Goal: Information Seeking & Learning: Learn about a topic

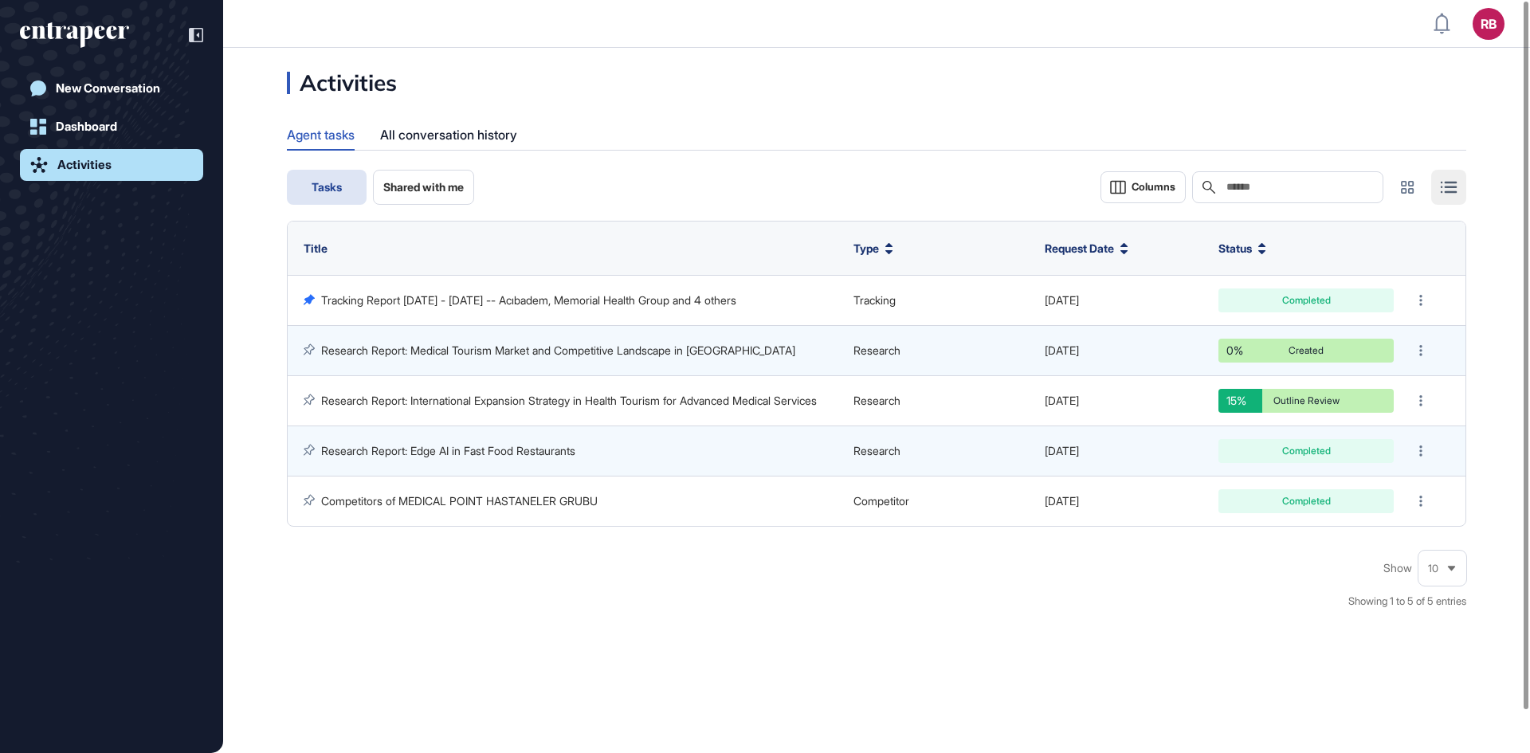
scroll to position [1, 1]
click at [108, 86] on div "New Conversation" at bounding box center [108, 88] width 104 height 14
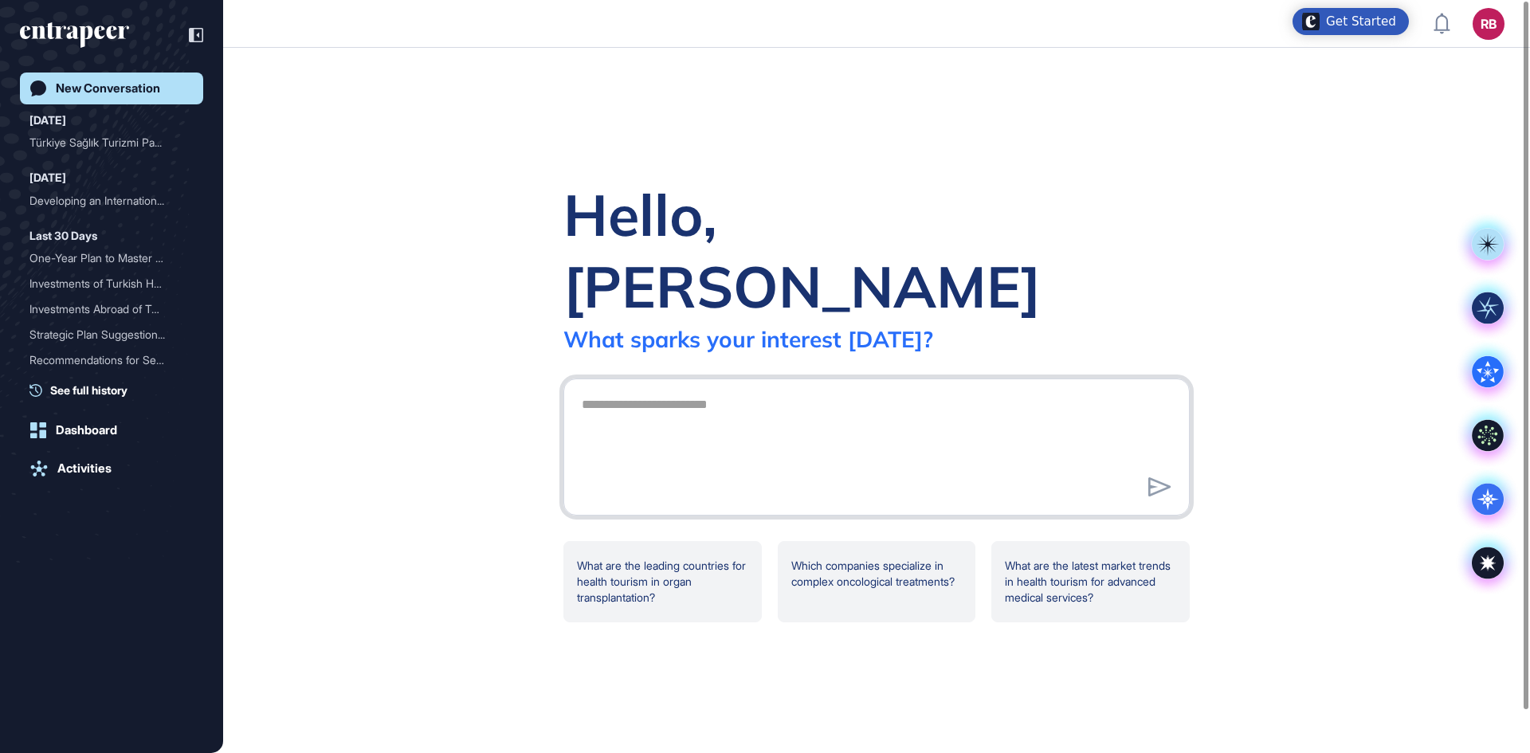
click at [650, 389] on textarea at bounding box center [876, 445] width 609 height 112
click at [99, 466] on div "Activities" at bounding box center [84, 468] width 54 height 14
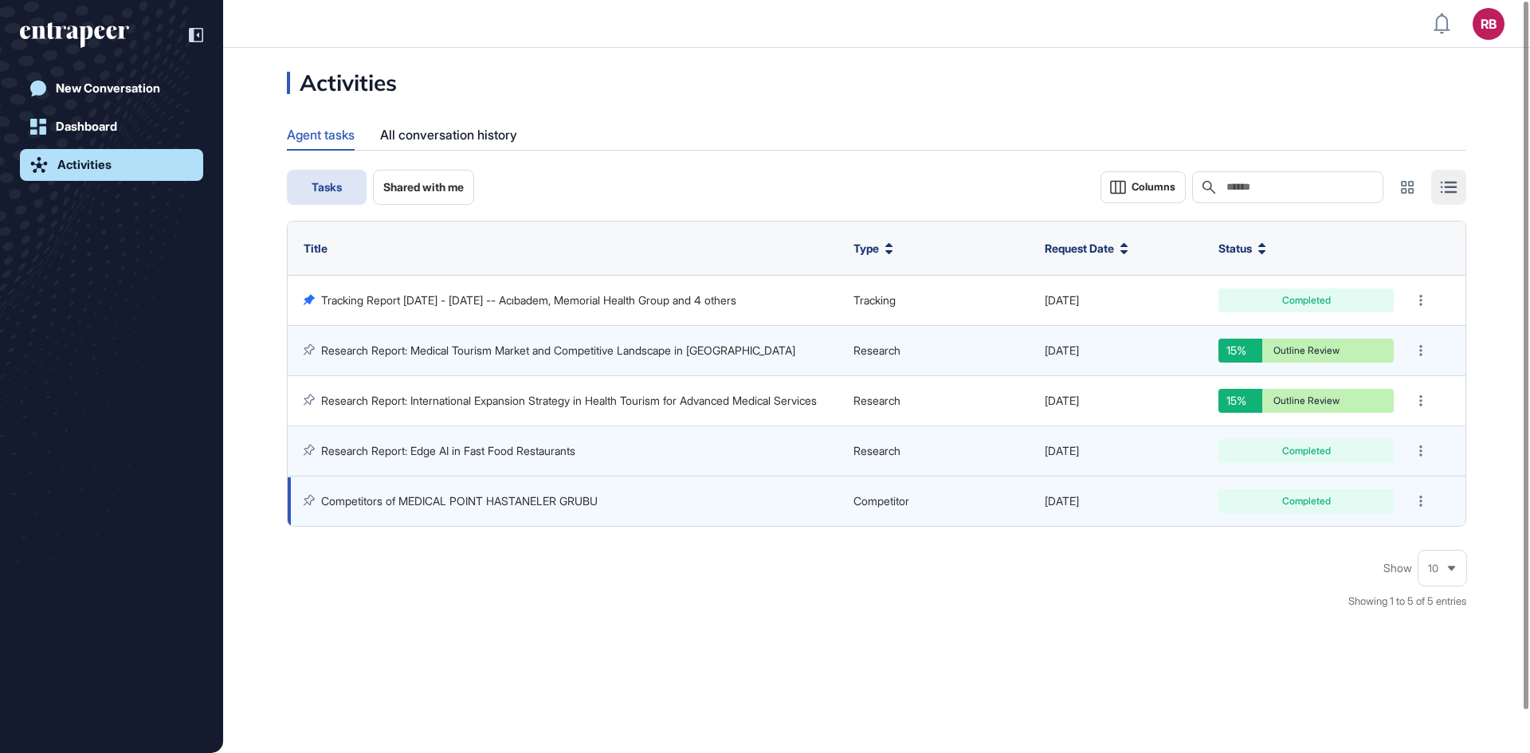
click at [511, 497] on link "Competitors of MEDICAL POINT HASTANELER GRUBU" at bounding box center [459, 501] width 276 height 14
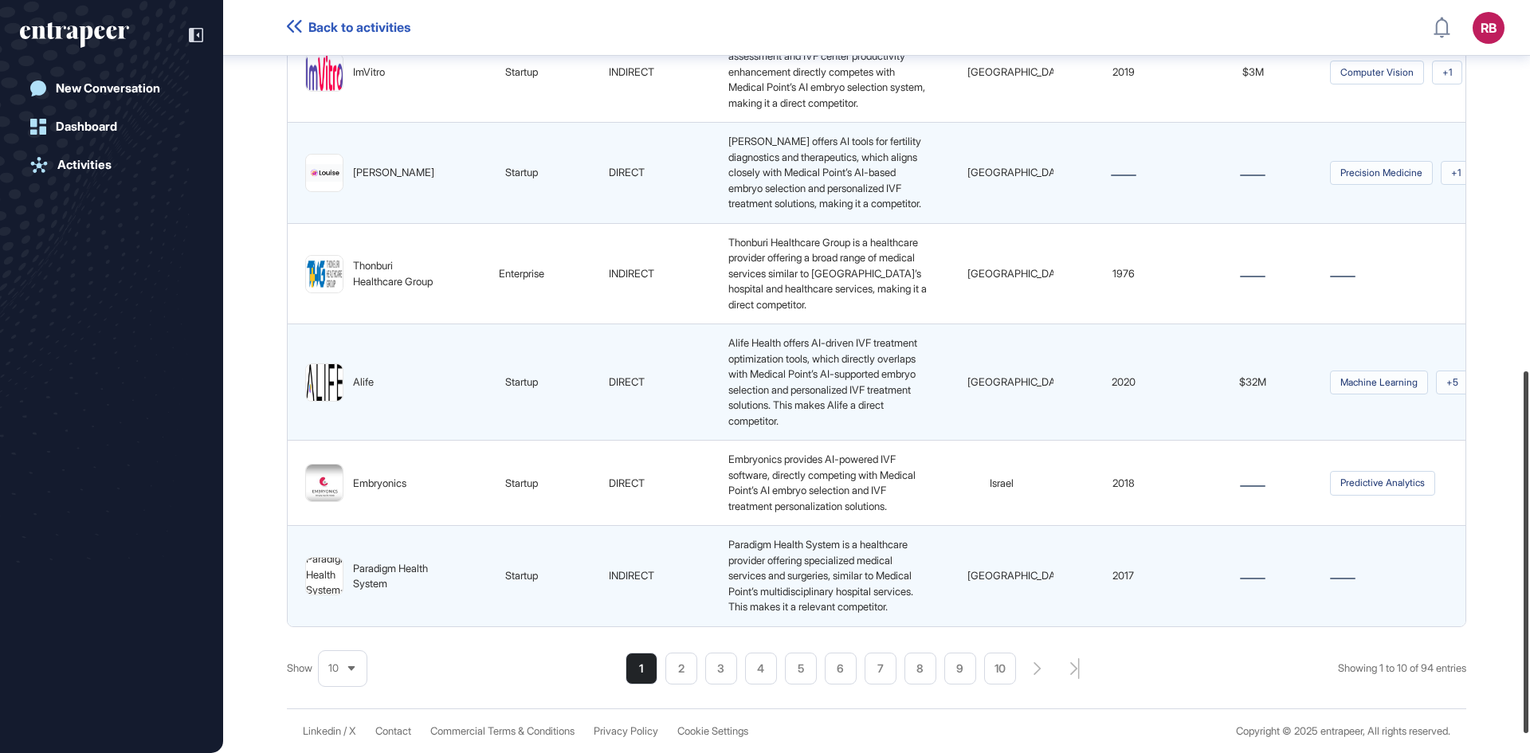
scroll to position [807, 0]
drag, startPoint x: 1524, startPoint y: 331, endPoint x: 1529, endPoint y: 759, distance: 428.6
click at [1529, 752] on html "Back to activities RB Dashboard Profile My Content Request More Data New Conver…" at bounding box center [765, 376] width 1530 height 753
click at [1070, 665] on icon "search-pagination-last-page-button" at bounding box center [1074, 668] width 9 height 21
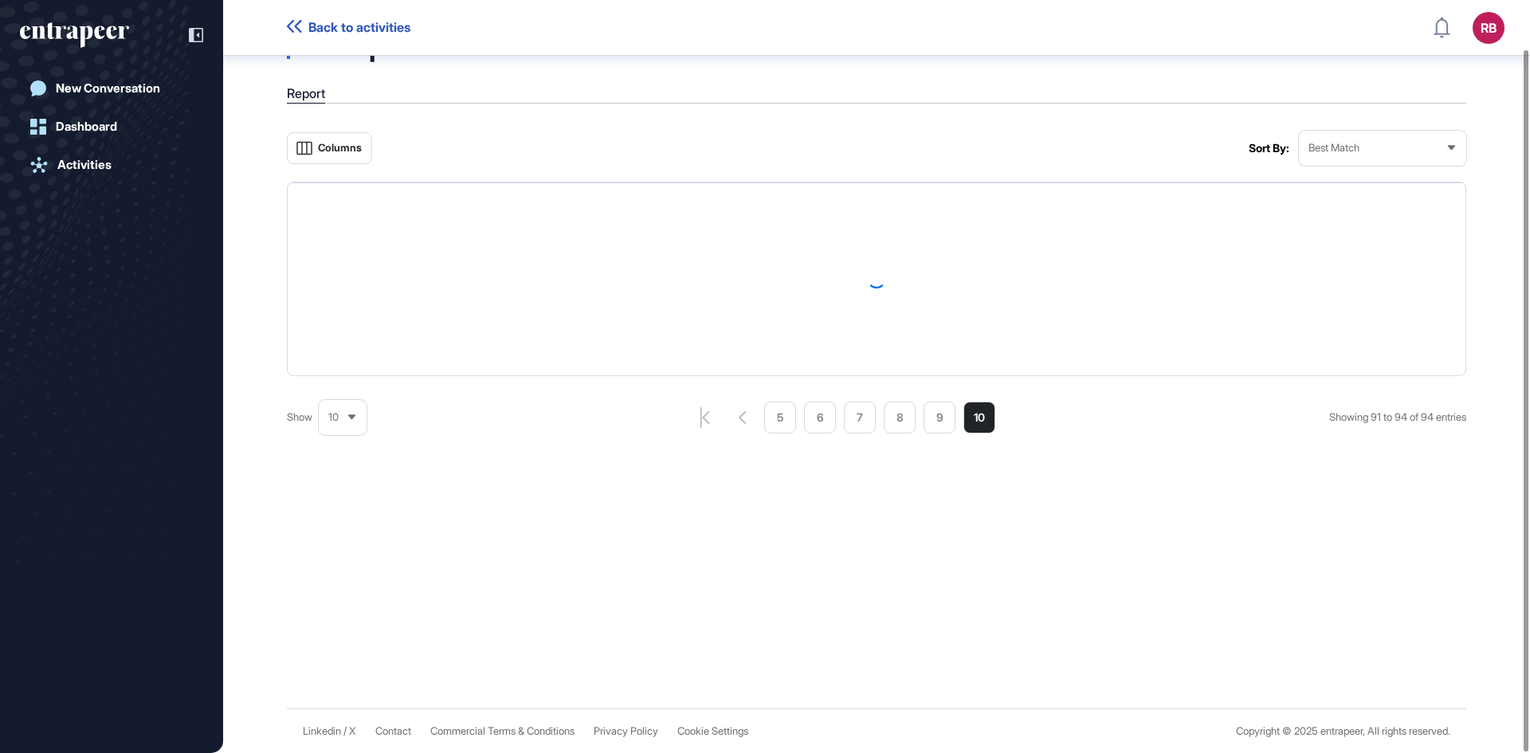
scroll to position [147, 0]
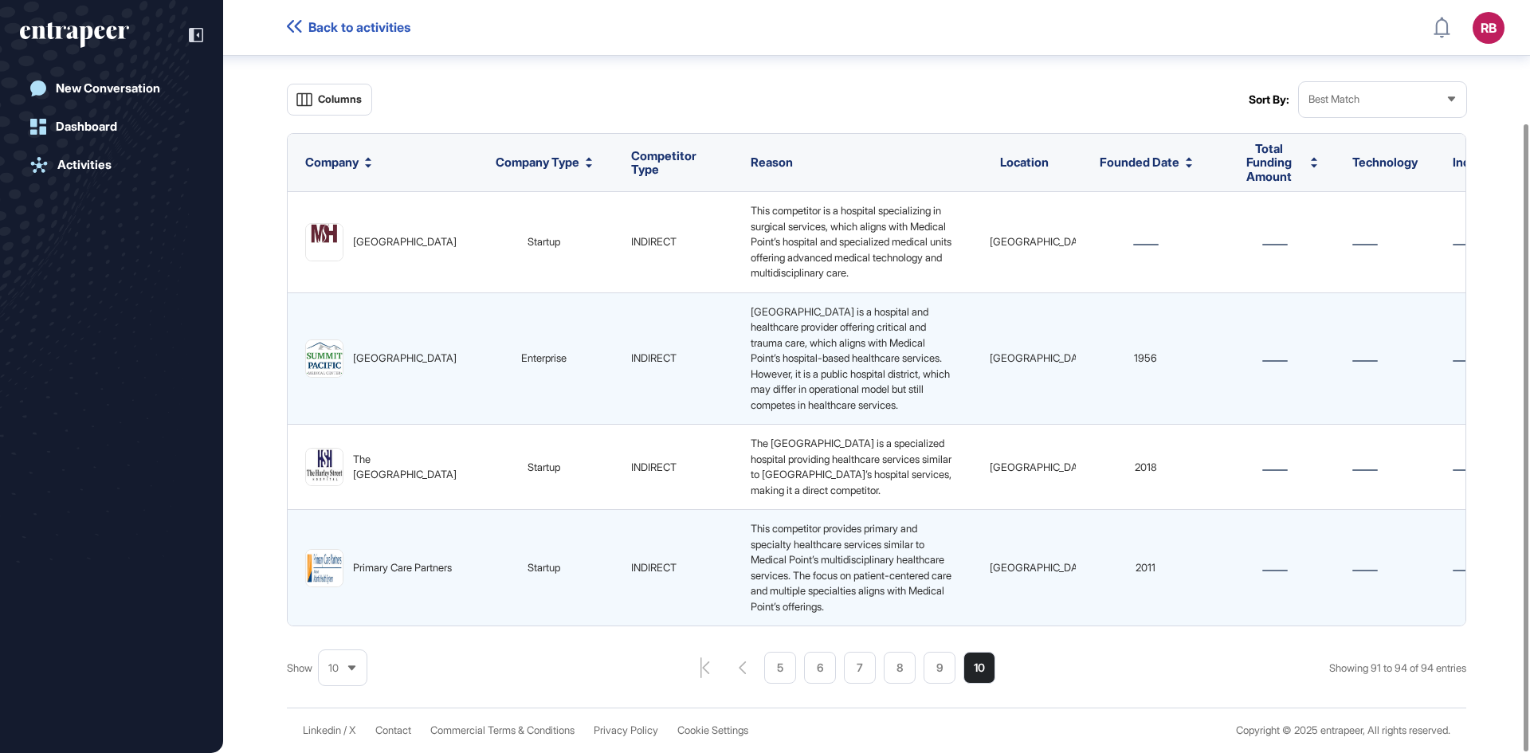
click at [694, 664] on div "Show 10 Showing 91 to 94 of 94 entries 5 6 7 8 9 10" at bounding box center [876, 668] width 1179 height 32
click at [779, 672] on li "5" at bounding box center [780, 668] width 32 height 32
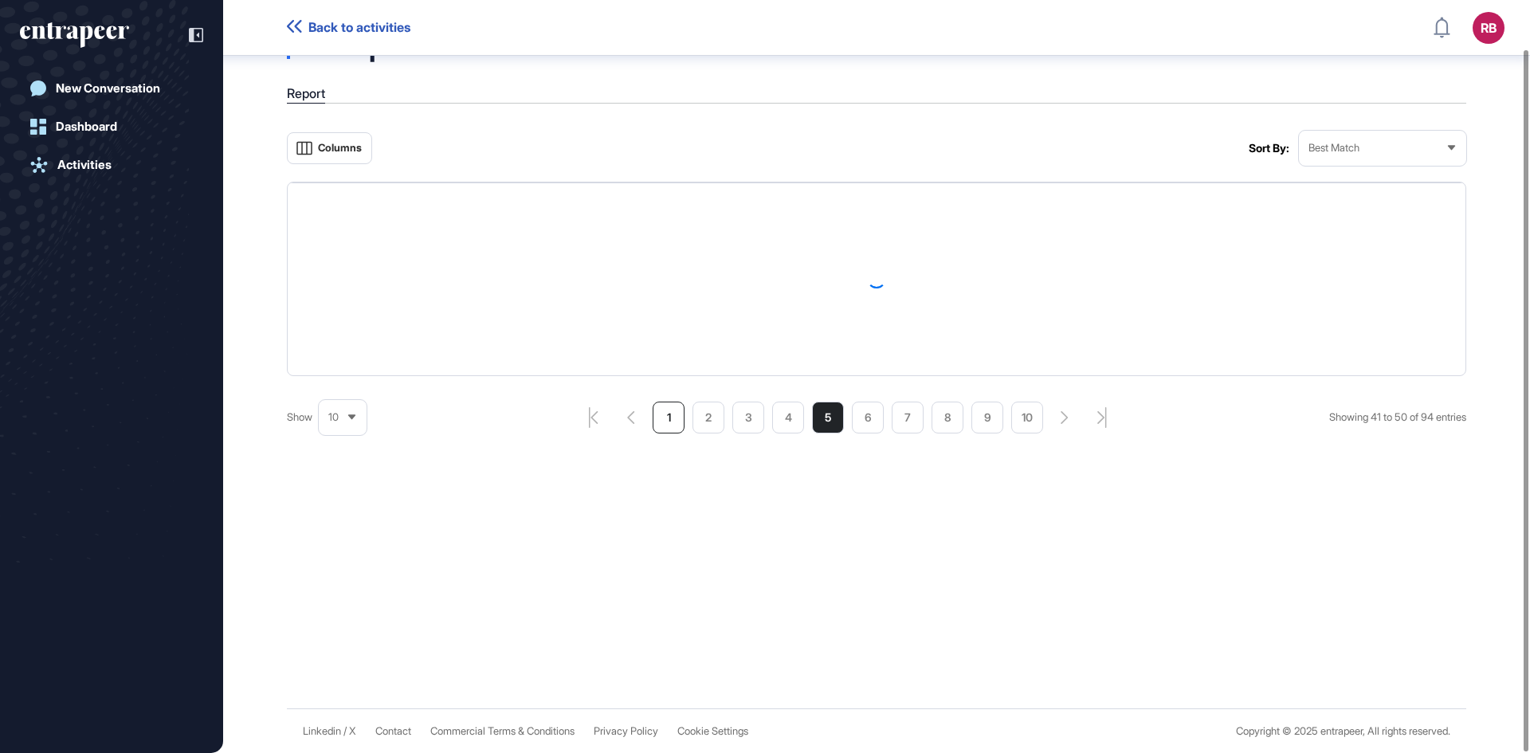
scroll to position [807, 0]
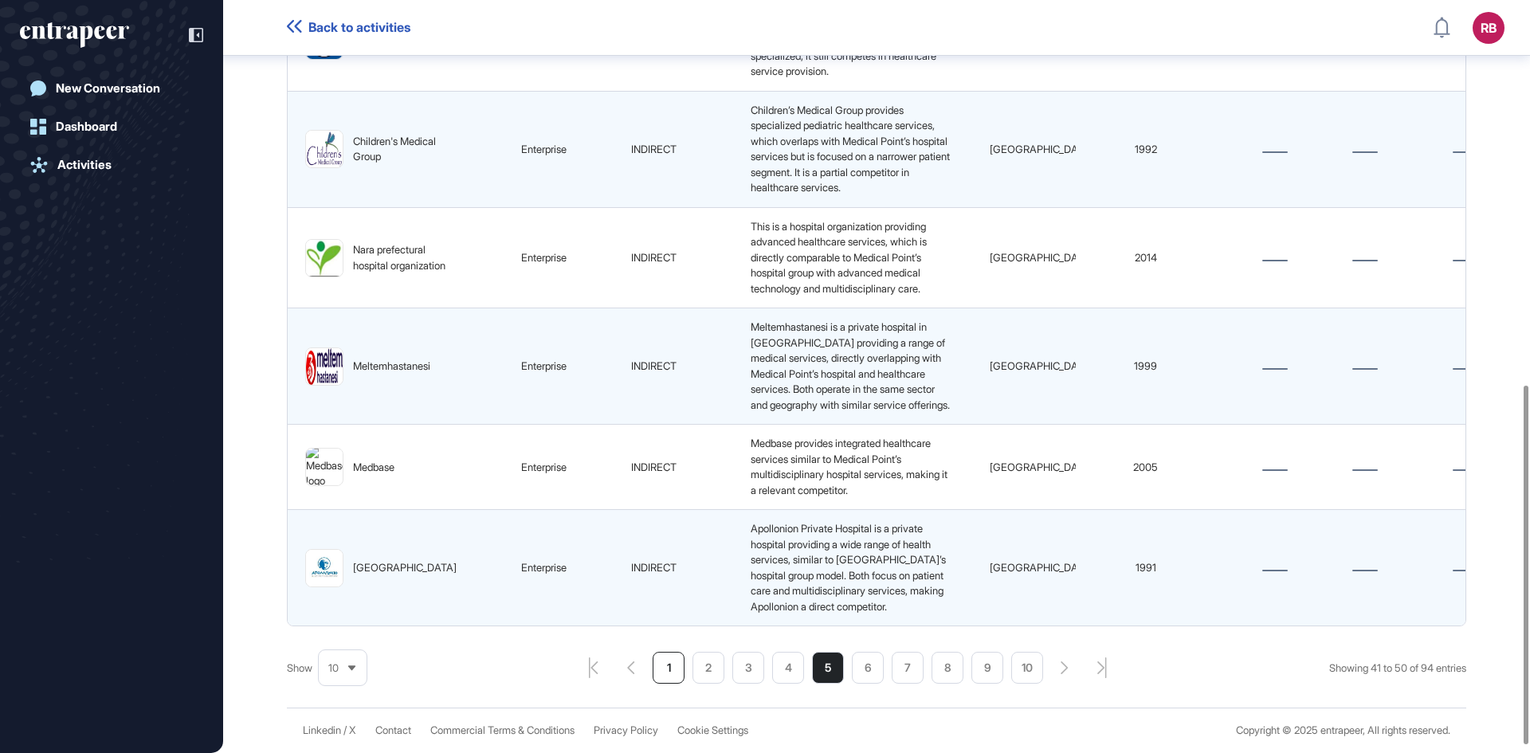
click at [662, 683] on li "1" at bounding box center [668, 668] width 32 height 32
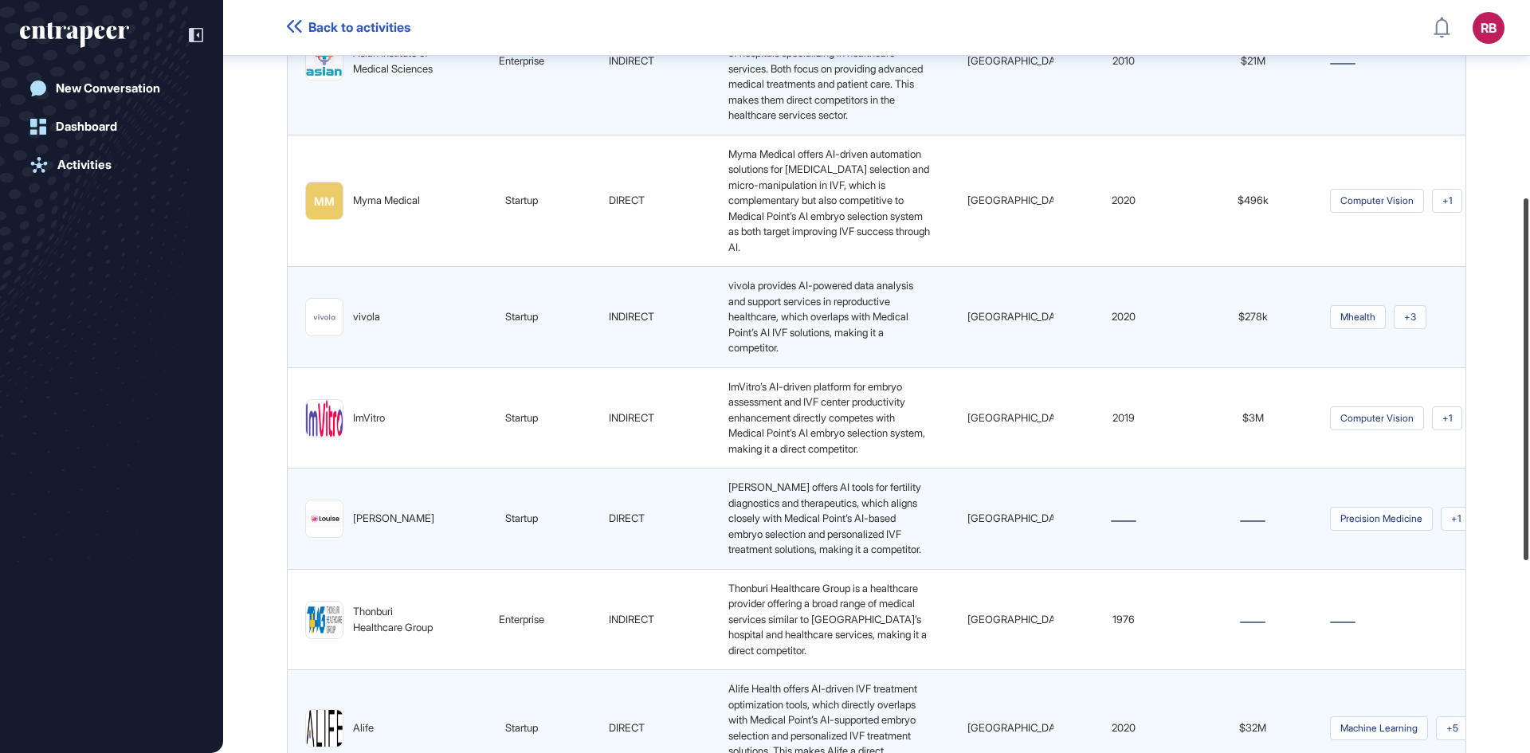
scroll to position [405, 0]
drag, startPoint x: 1526, startPoint y: 410, endPoint x: 1487, endPoint y: 217, distance: 197.5
click at [1487, 217] on div "Back to activities RB Dashboard Profile My Content Request More Data New Conver…" at bounding box center [765, 376] width 1530 height 753
click at [347, 537] on div "Louise" at bounding box center [369, 520] width 129 height 38
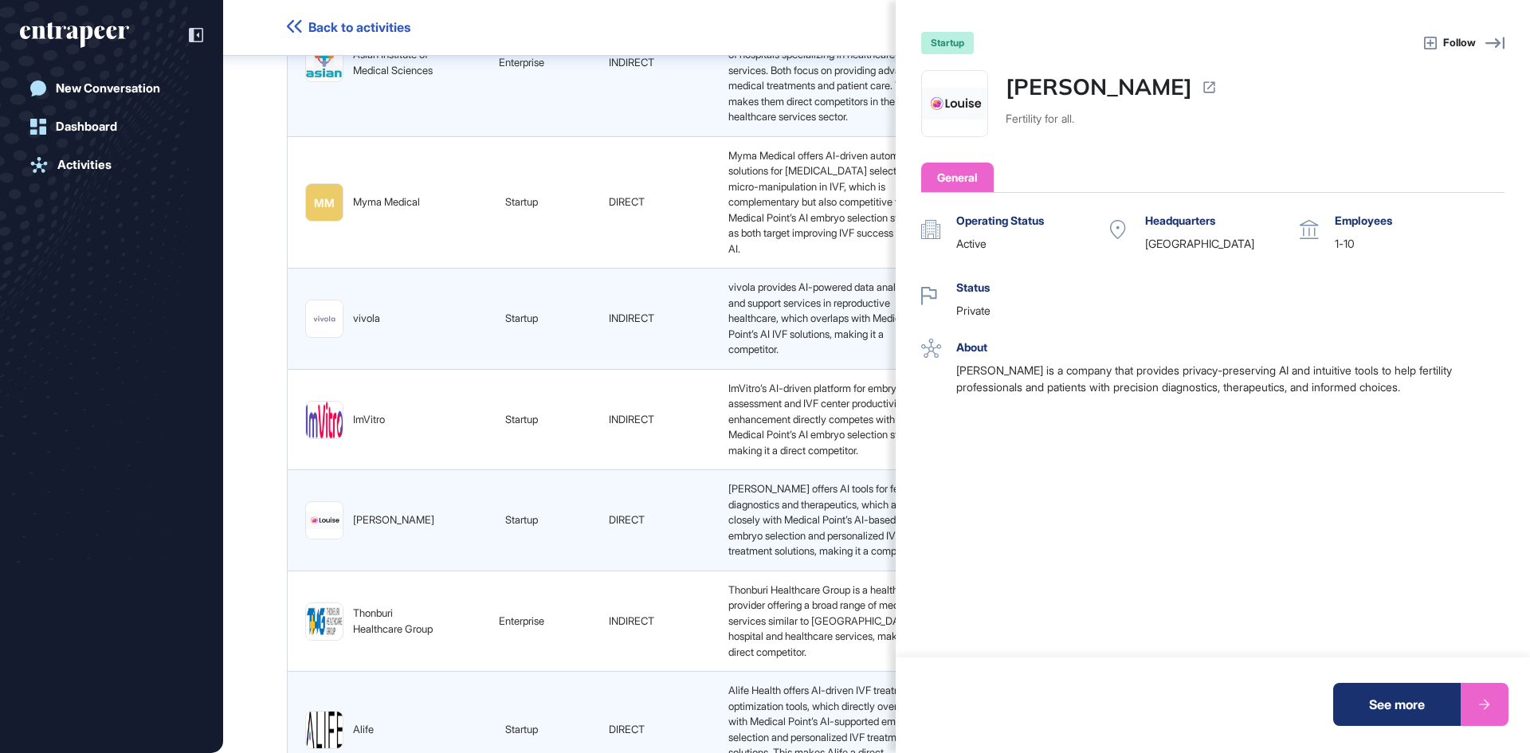
click at [1201, 84] on icon at bounding box center [1208, 87] width 15 height 15
click at [281, 280] on div "startup Follow Louise Fertility for all. General Operating Status active Headqu…" at bounding box center [765, 376] width 1530 height 753
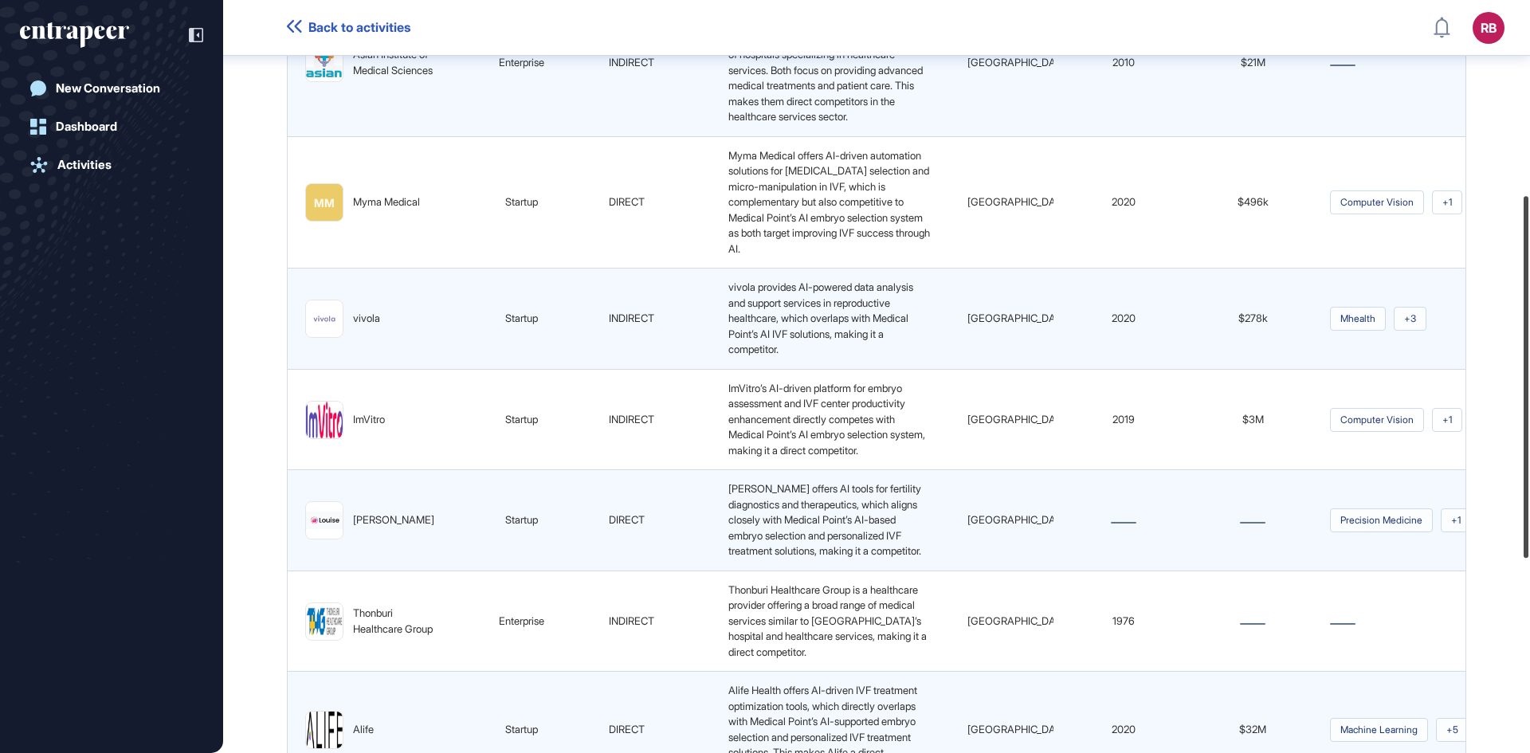
scroll to position [0, 0]
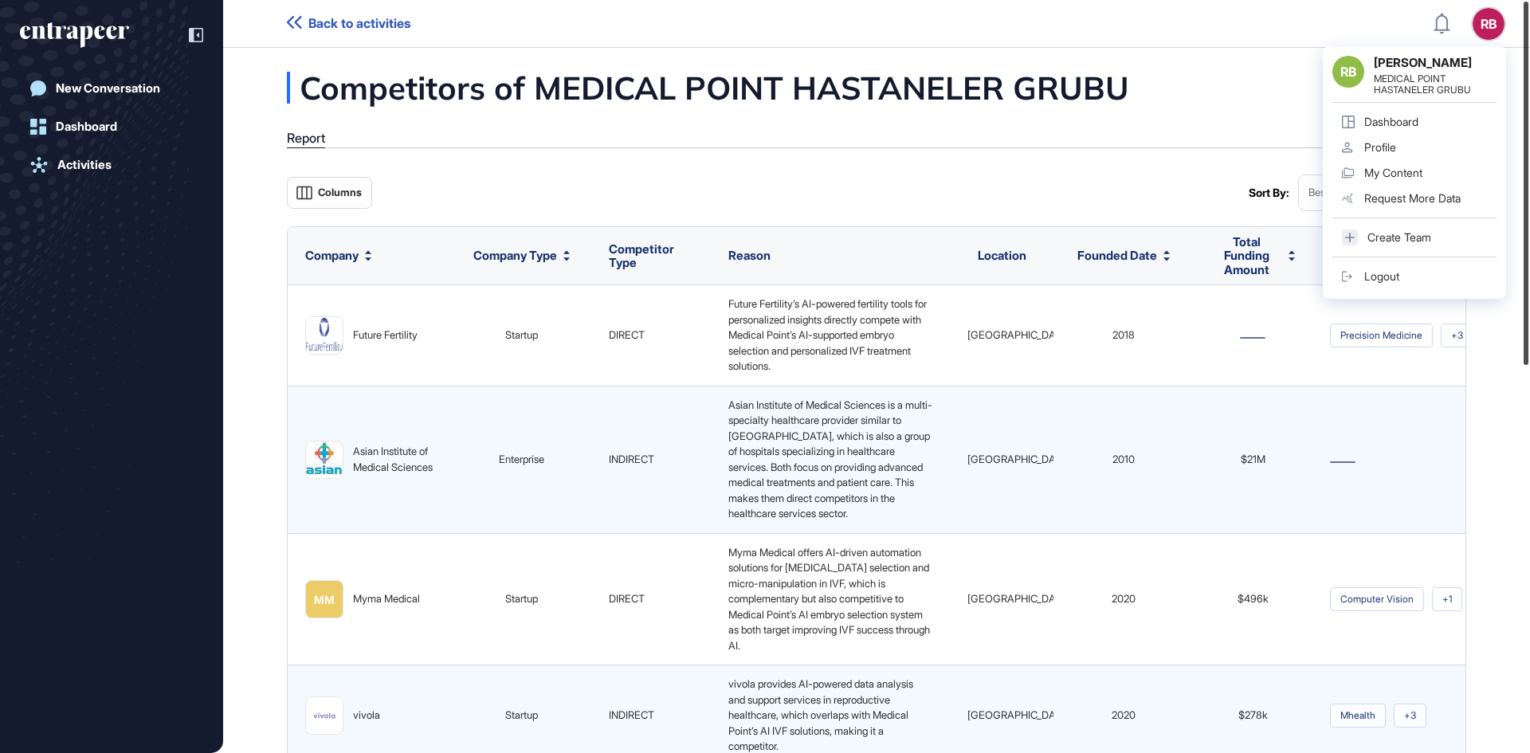
drag, startPoint x: 1525, startPoint y: 225, endPoint x: 1499, endPoint y: 14, distance: 212.8
click at [1499, 14] on div "Back to activities RB RB Rıza Bozoklar MEDICAL POINT HASTANELER GRUBU Dashboard…" at bounding box center [765, 376] width 1530 height 753
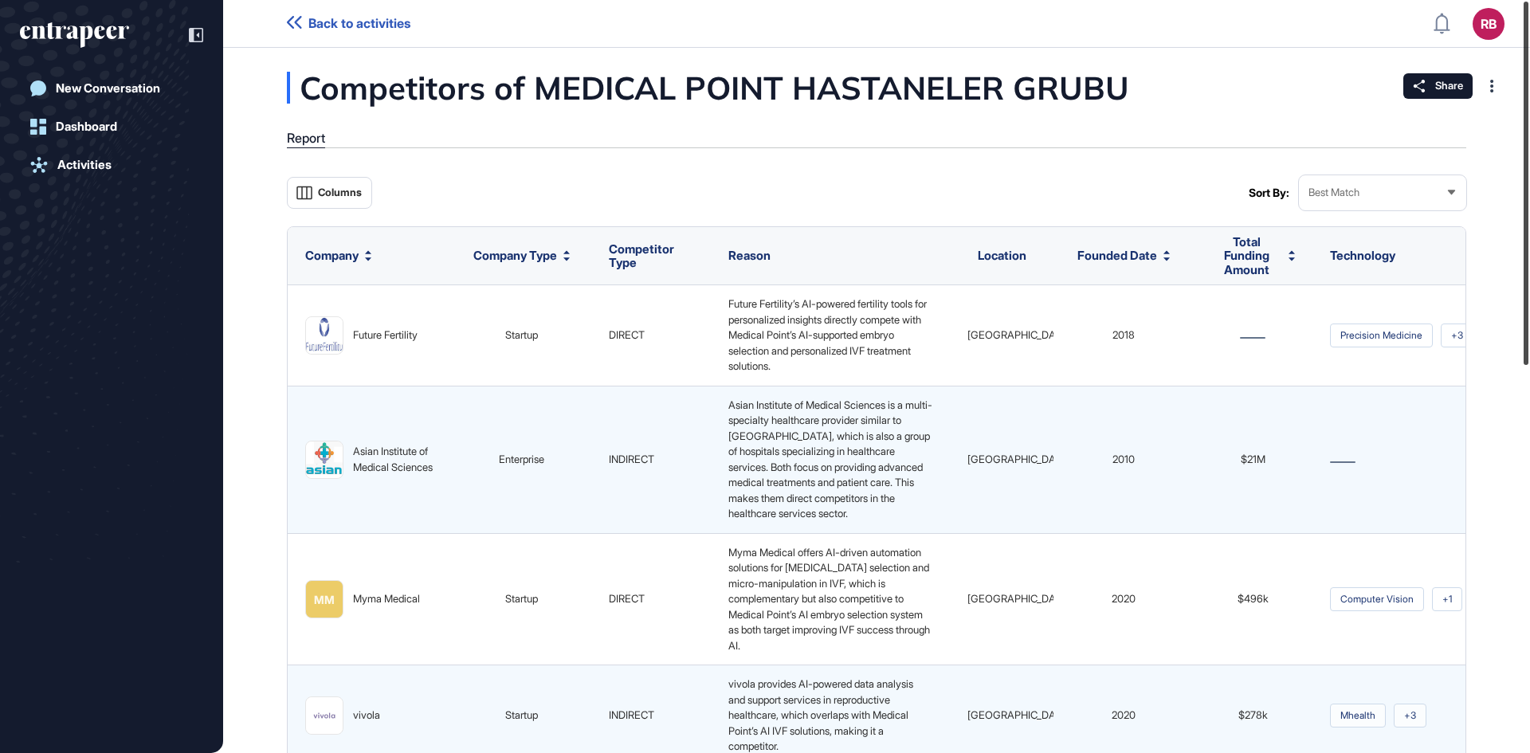
drag, startPoint x: 1524, startPoint y: 324, endPoint x: 1529, endPoint y: 249, distance: 75.8
click at [1528, 249] on div at bounding box center [1525, 183] width 5 height 363
click at [382, 475] on div "Asian Institute of Medical Sciences" at bounding box center [393, 459] width 81 height 31
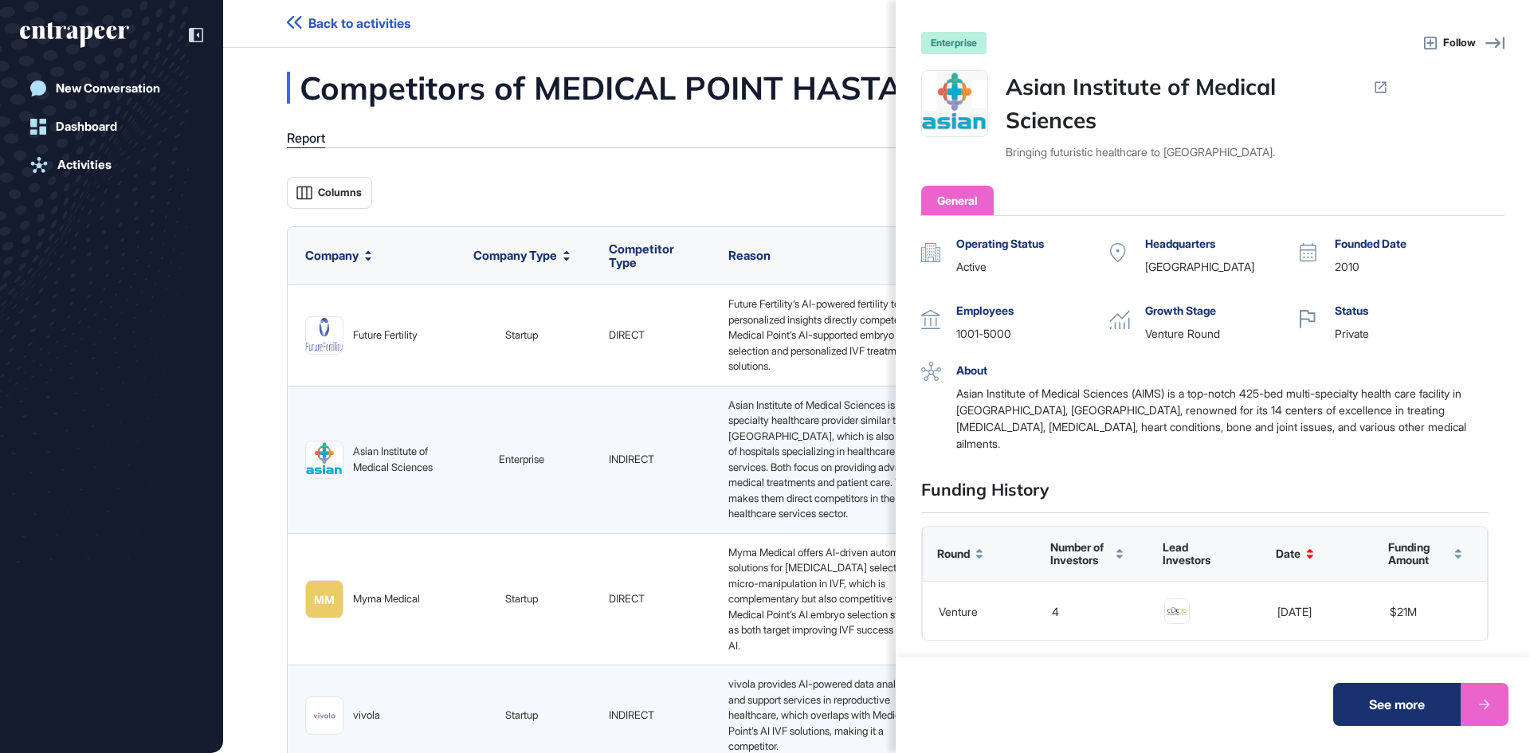
click at [834, 46] on div "enterprise Follow Asian Institute of Medical Sciences Bringing futuristic healt…" at bounding box center [765, 376] width 1530 height 753
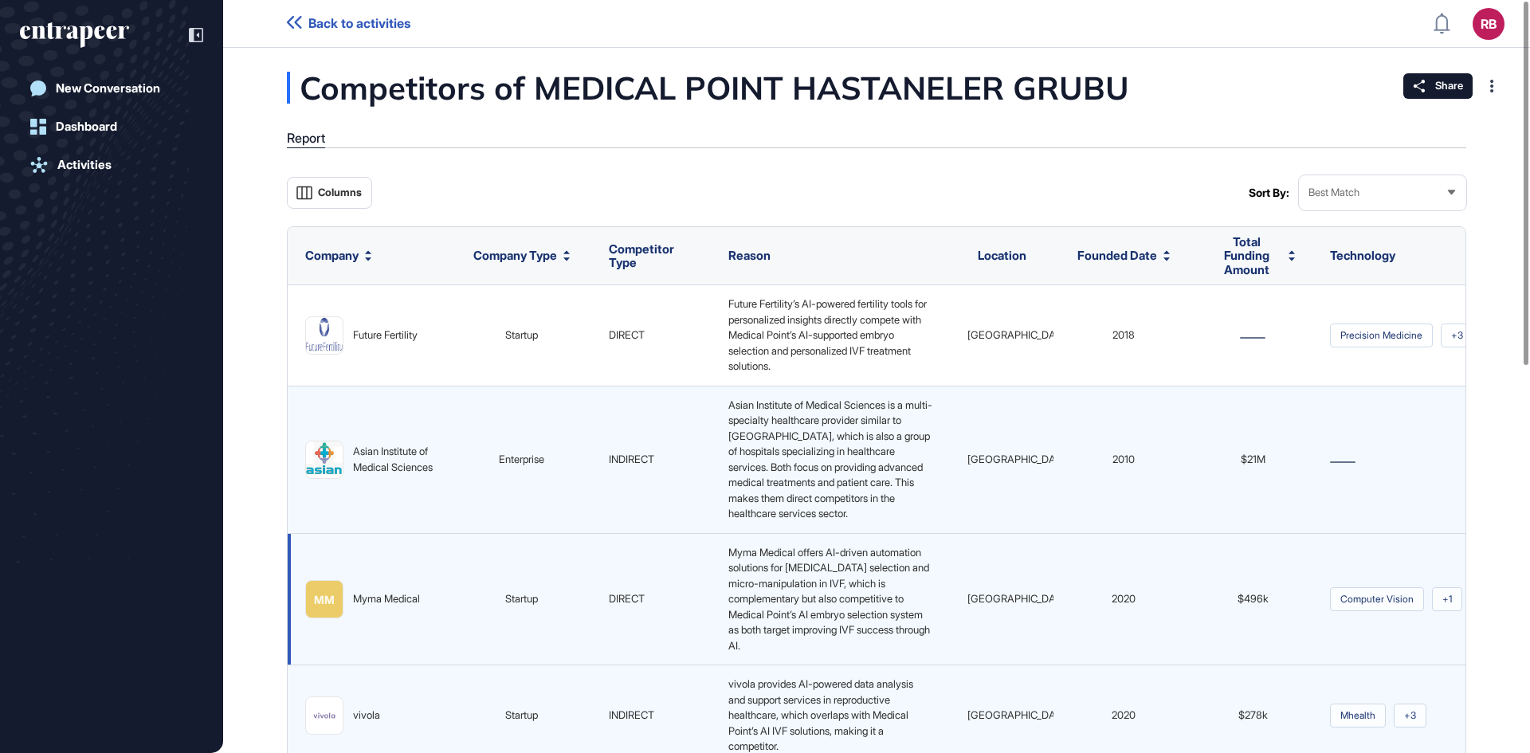
click at [377, 607] on div "Myma Medical" at bounding box center [386, 599] width 67 height 16
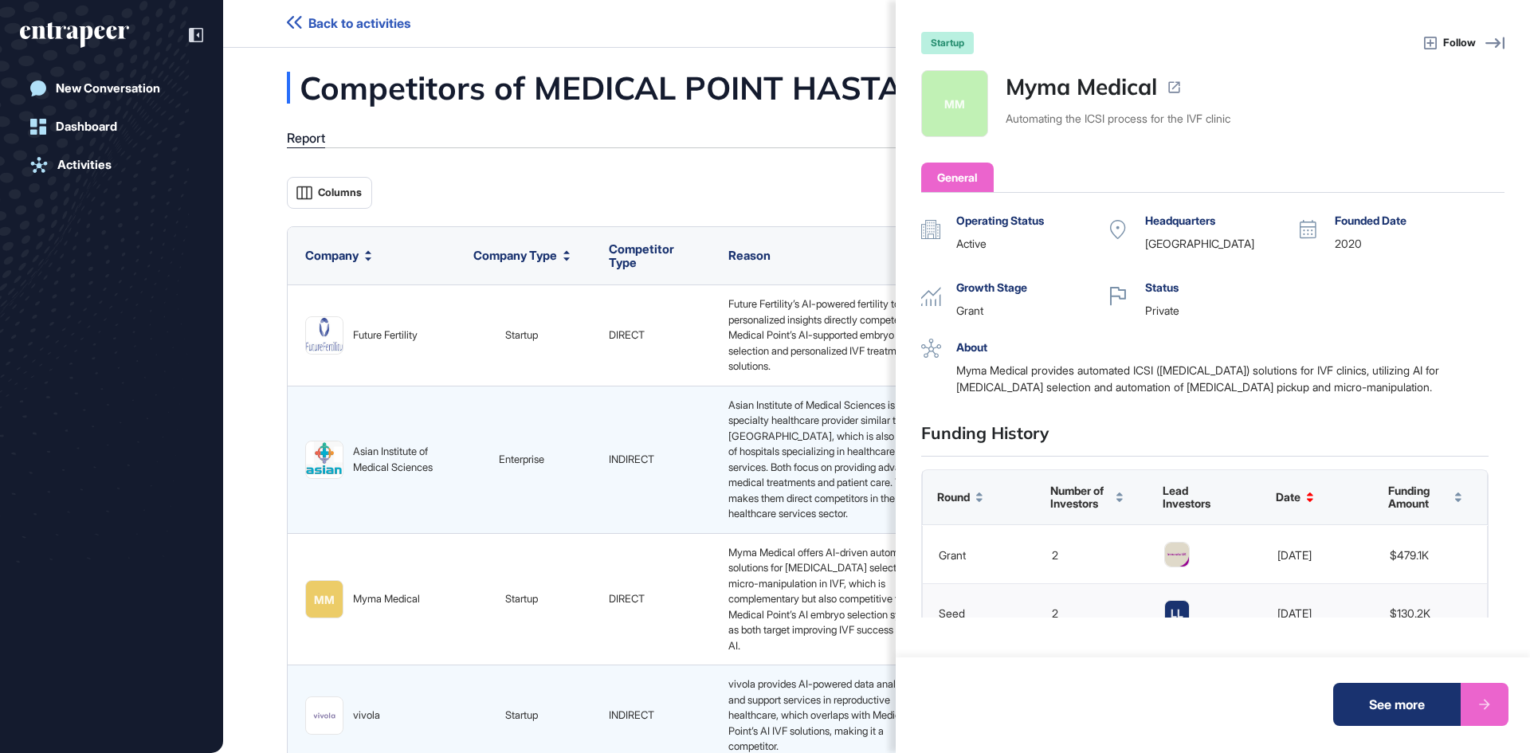
click at [1172, 85] on icon at bounding box center [1173, 87] width 15 height 15
click at [664, 186] on div "startup Follow MM Myma Medical Automating the ICSI process for the IVF clinic G…" at bounding box center [765, 376] width 1530 height 753
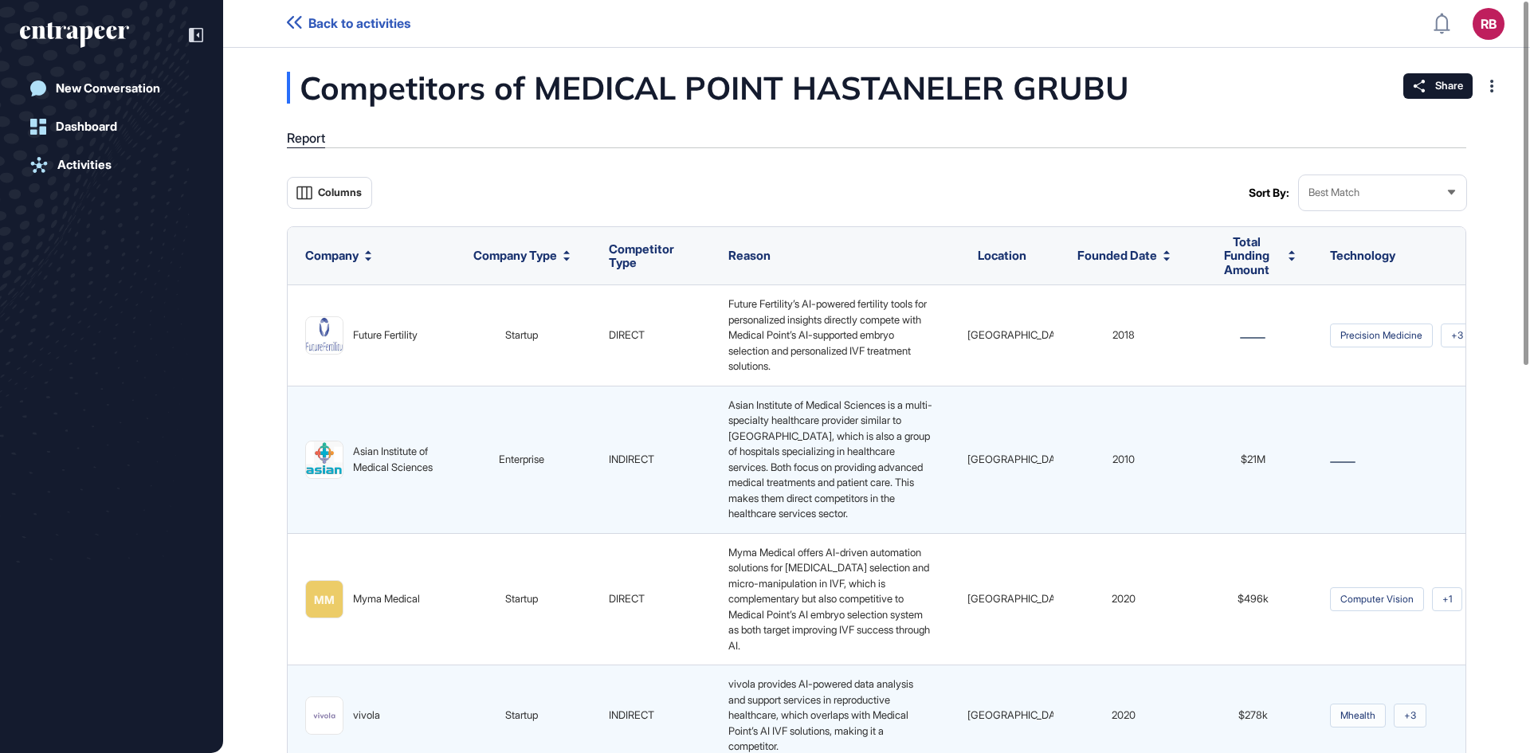
click at [273, 484] on div "Competitors of MEDICAL POINT HASTANELER GRUBU Report Columns Sort By: Best Matc…" at bounding box center [876, 750] width 1307 height 1357
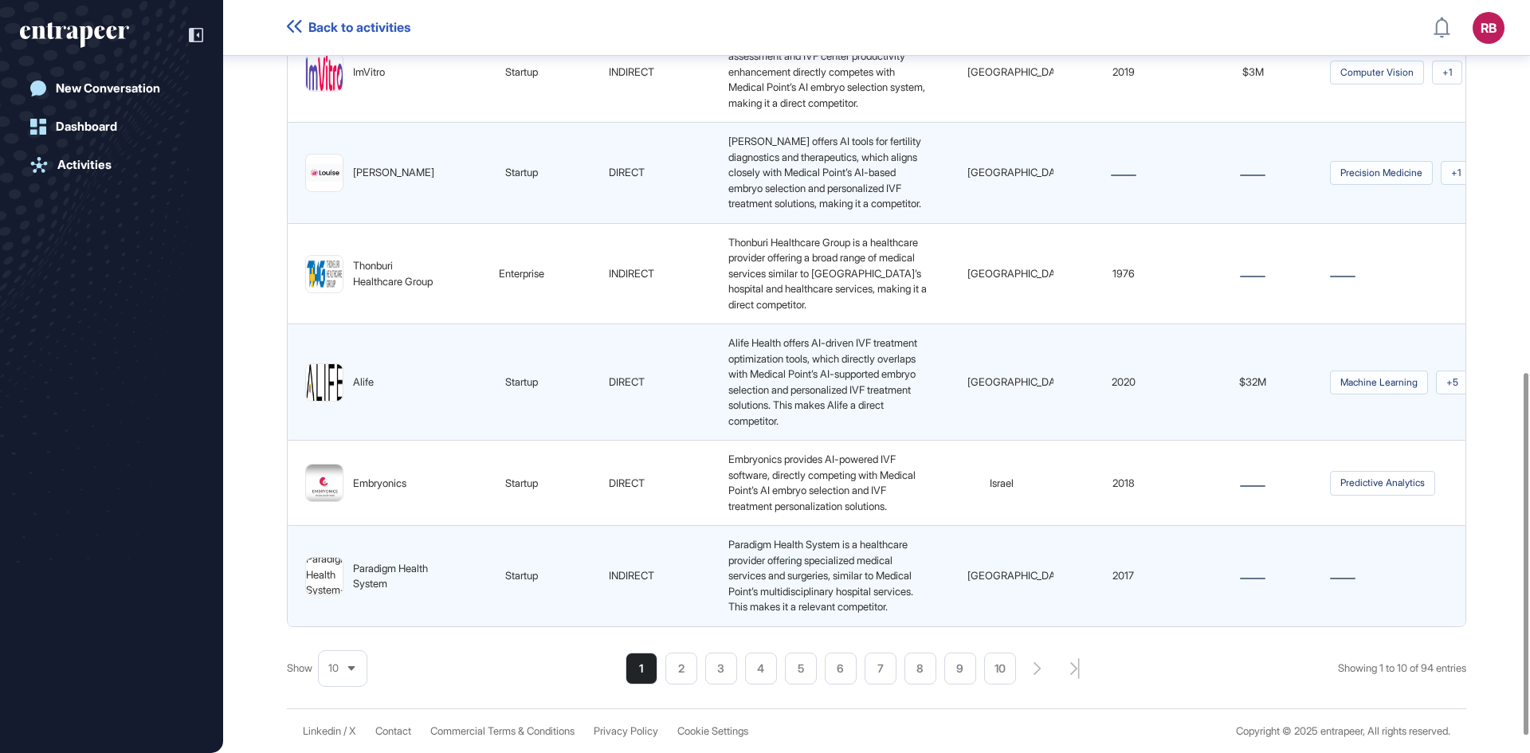
scroll to position [773, 0]
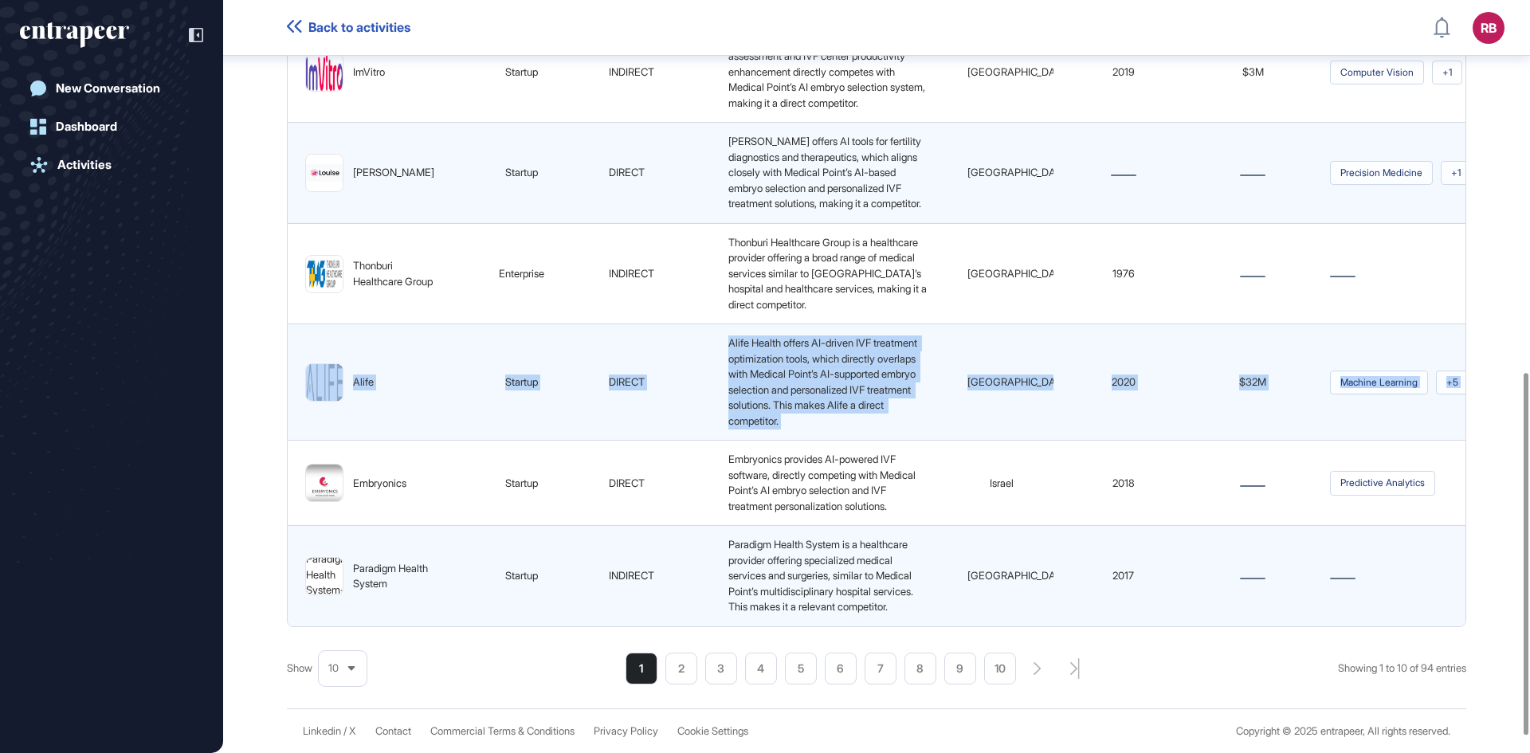
drag, startPoint x: 1529, startPoint y: 367, endPoint x: 1523, endPoint y: 310, distance: 57.6
click at [1523, 310] on div "Competitors of MEDICAL POINT HASTANELER GRUBU Report Columns Sort By: Best Matc…" at bounding box center [876, 6] width 1307 height 1357
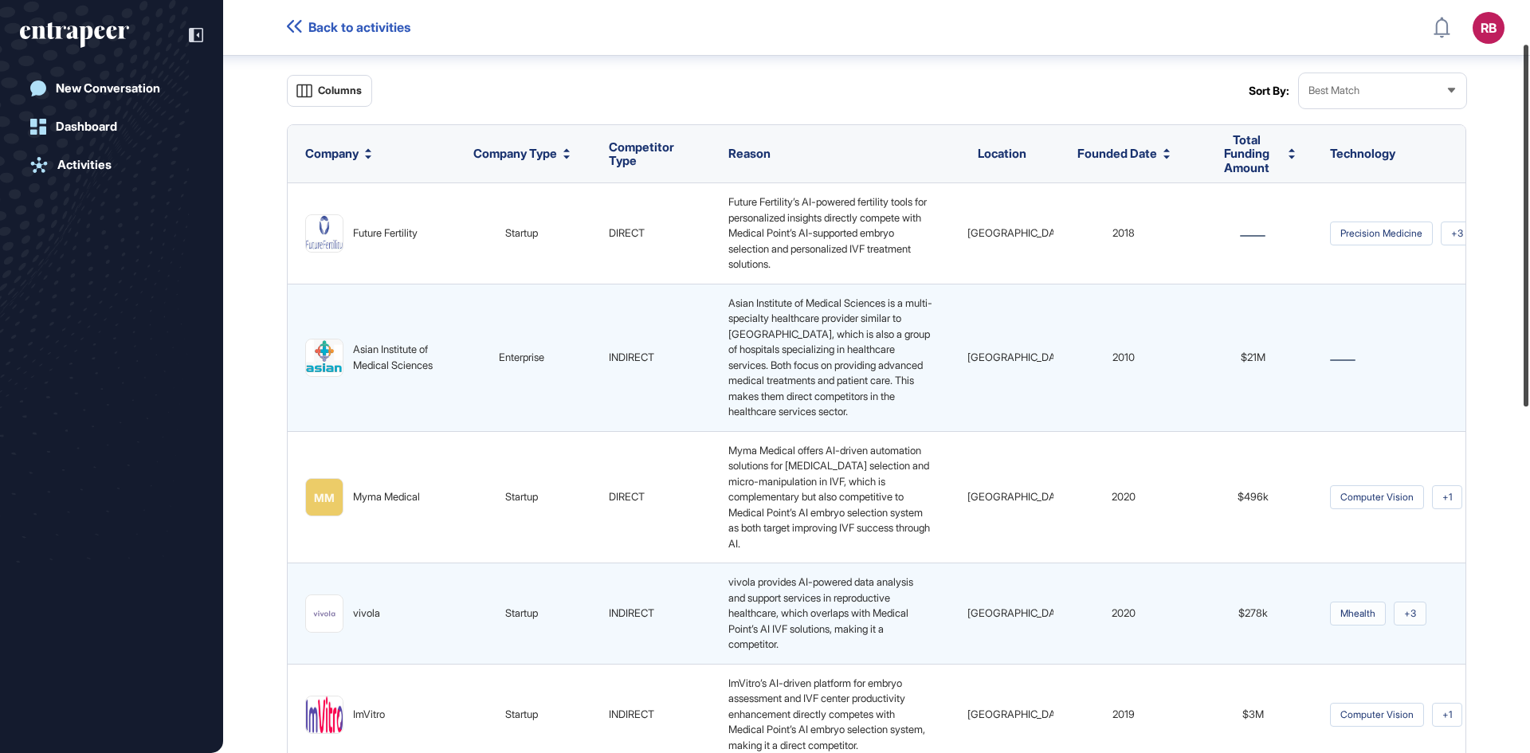
scroll to position [80, 0]
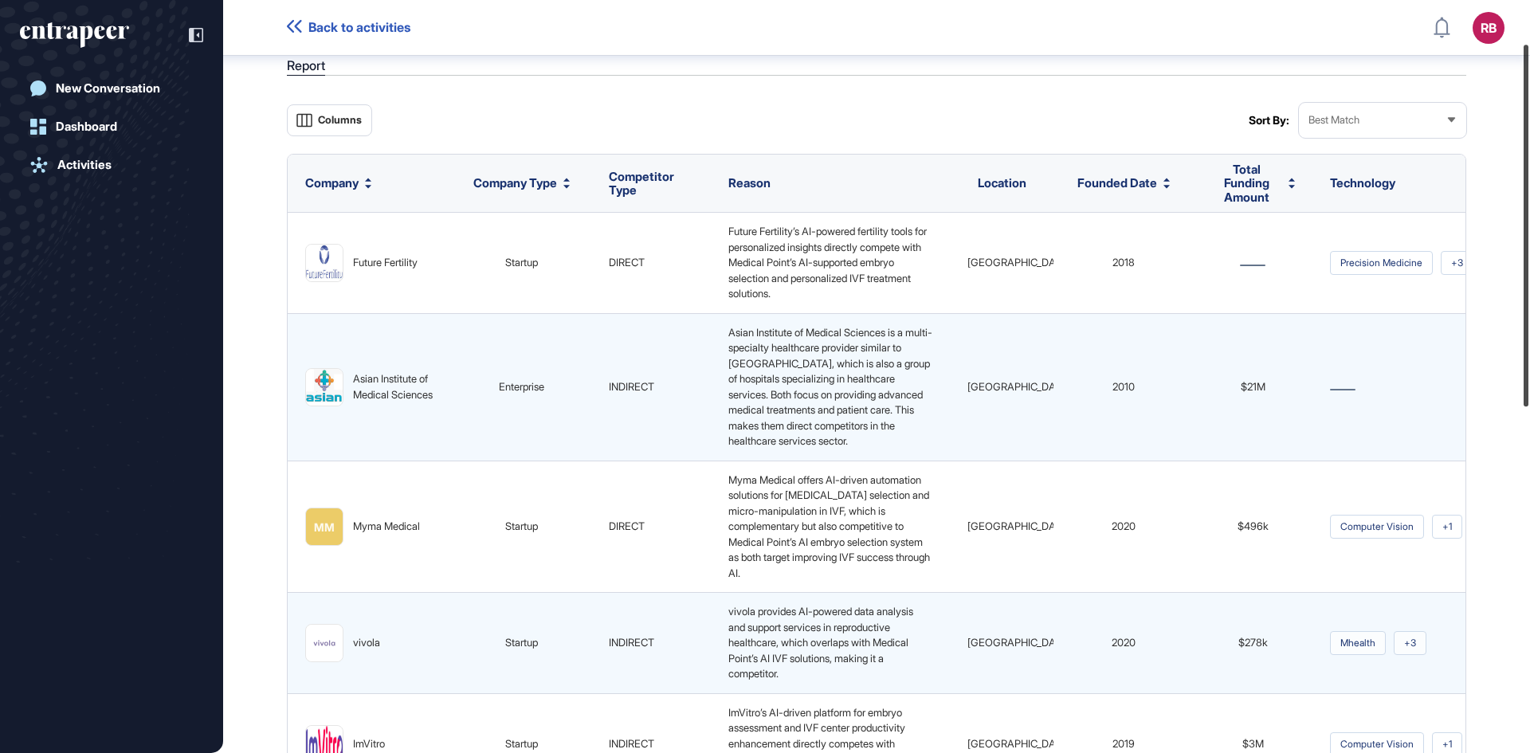
drag, startPoint x: 1526, startPoint y: 381, endPoint x: 1528, endPoint y: 48, distance: 333.0
click at [1528, 48] on div at bounding box center [1525, 226] width 5 height 362
click at [1288, 184] on icon at bounding box center [1291, 186] width 6 height 6
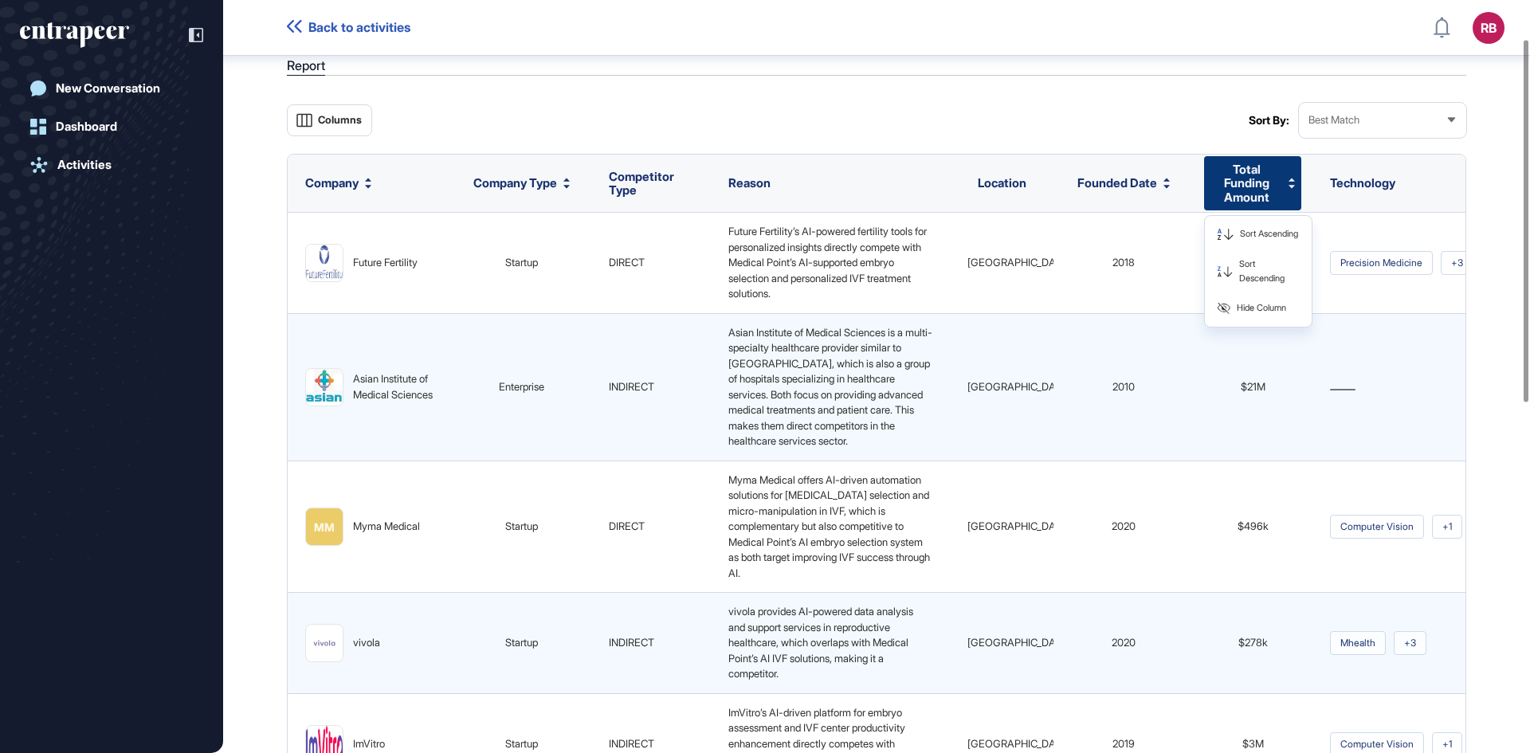
click at [824, 186] on div "Reason" at bounding box center [830, 183] width 217 height 27
click at [563, 186] on icon at bounding box center [566, 186] width 6 height 3
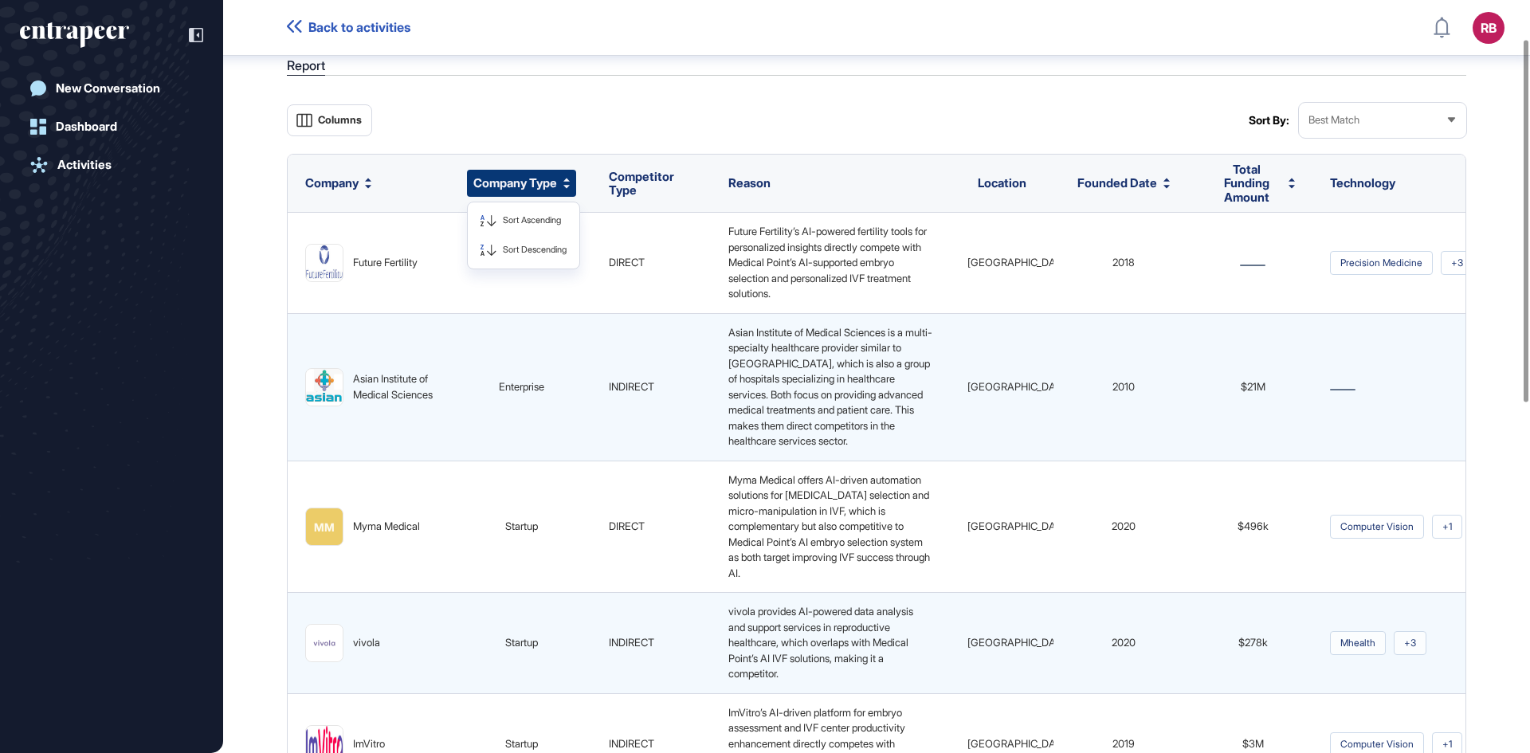
click at [595, 130] on div "Columns" at bounding box center [764, 120] width 955 height 35
click at [1030, 147] on div "Columns Sort By: Best Match Company Company Type Sort Ascending Sort Descending…" at bounding box center [876, 729] width 1179 height 1253
click at [1337, 120] on span "Best Match" at bounding box center [1333, 120] width 51 height 12
click at [1009, 131] on div "Columns" at bounding box center [764, 120] width 955 height 35
click at [986, 178] on span "Location" at bounding box center [1002, 182] width 49 height 15
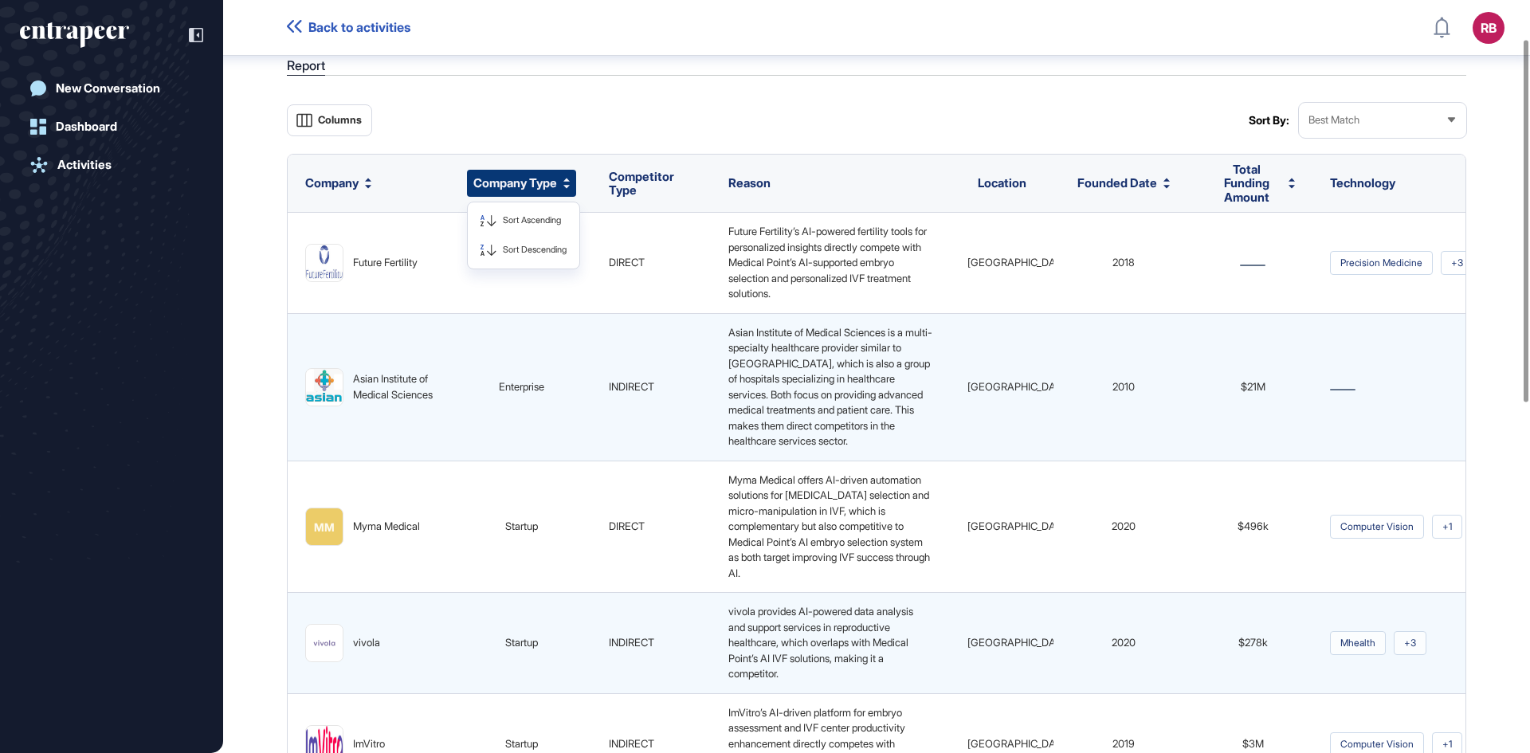
click at [971, 186] on div "Location" at bounding box center [1001, 183] width 61 height 27
click at [657, 186] on div "Competitor Type" at bounding box center [650, 183] width 97 height 41
click at [609, 181] on span "Competitor Type" at bounding box center [641, 183] width 65 height 29
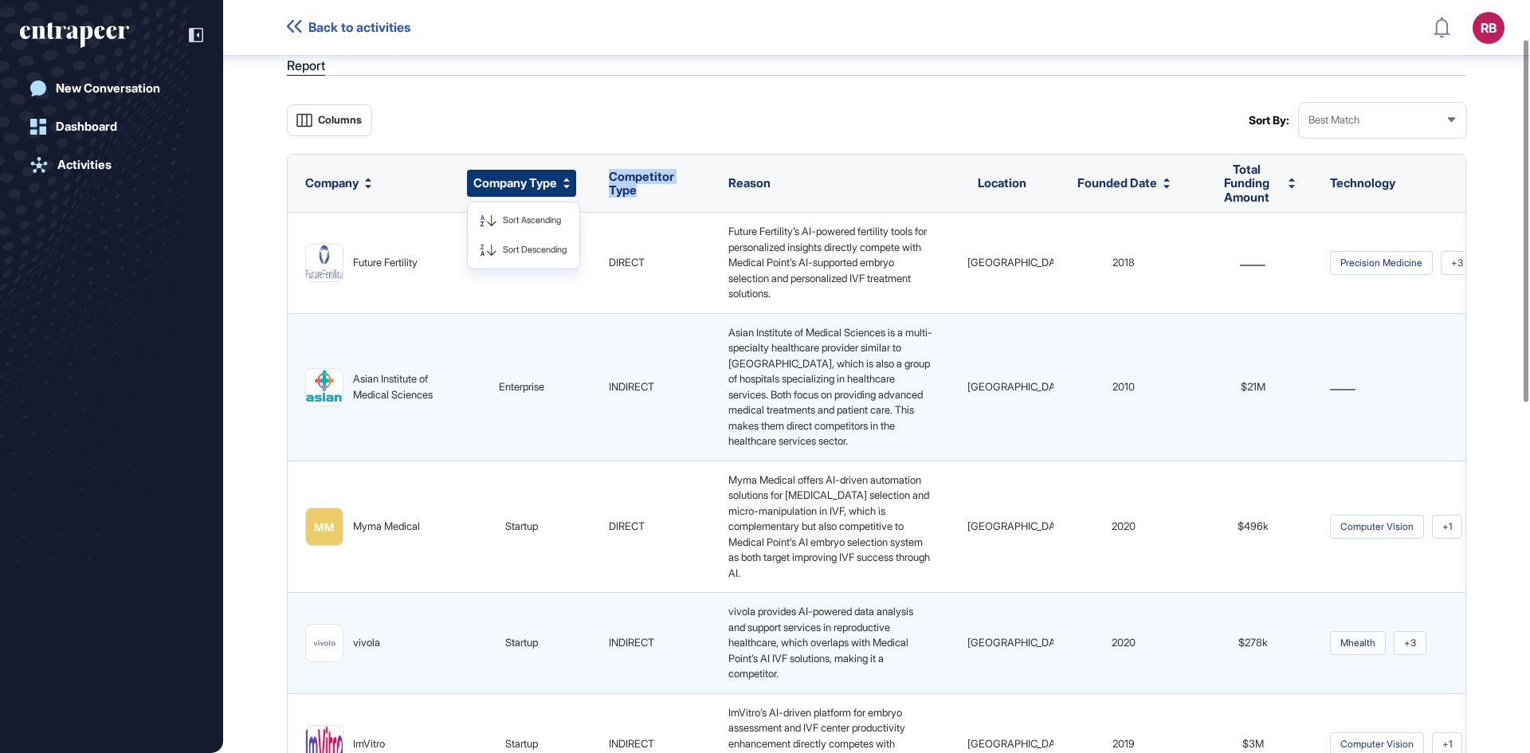
click at [609, 181] on span "Competitor Type" at bounding box center [641, 183] width 65 height 29
click at [648, 201] on div "Competitor Type" at bounding box center [650, 183] width 97 height 41
click at [636, 132] on div "Columns" at bounding box center [764, 120] width 955 height 35
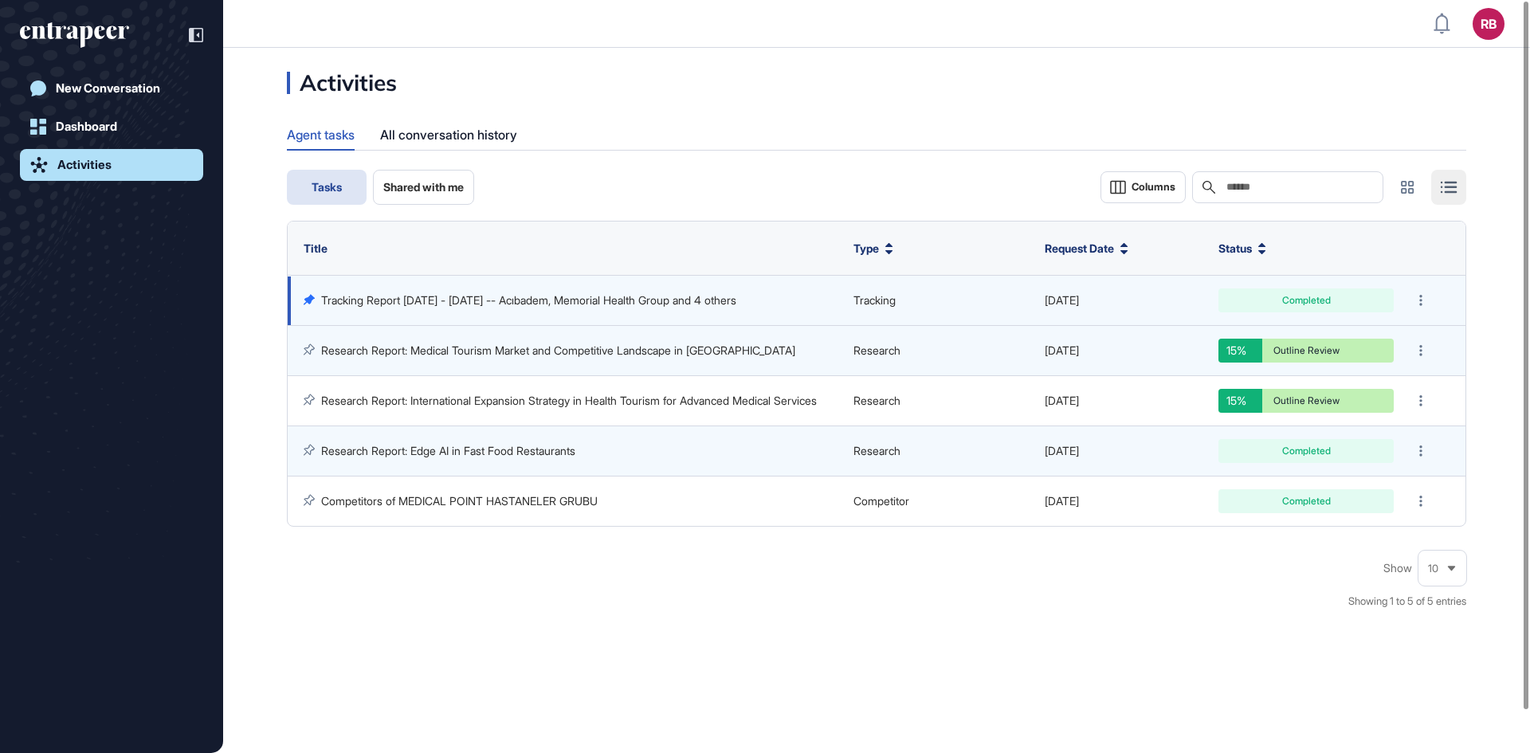
click at [684, 301] on link "Tracking Report [DATE] - [DATE] -- Acıbadem, Memorial Health Group and 4 others" at bounding box center [528, 300] width 415 height 14
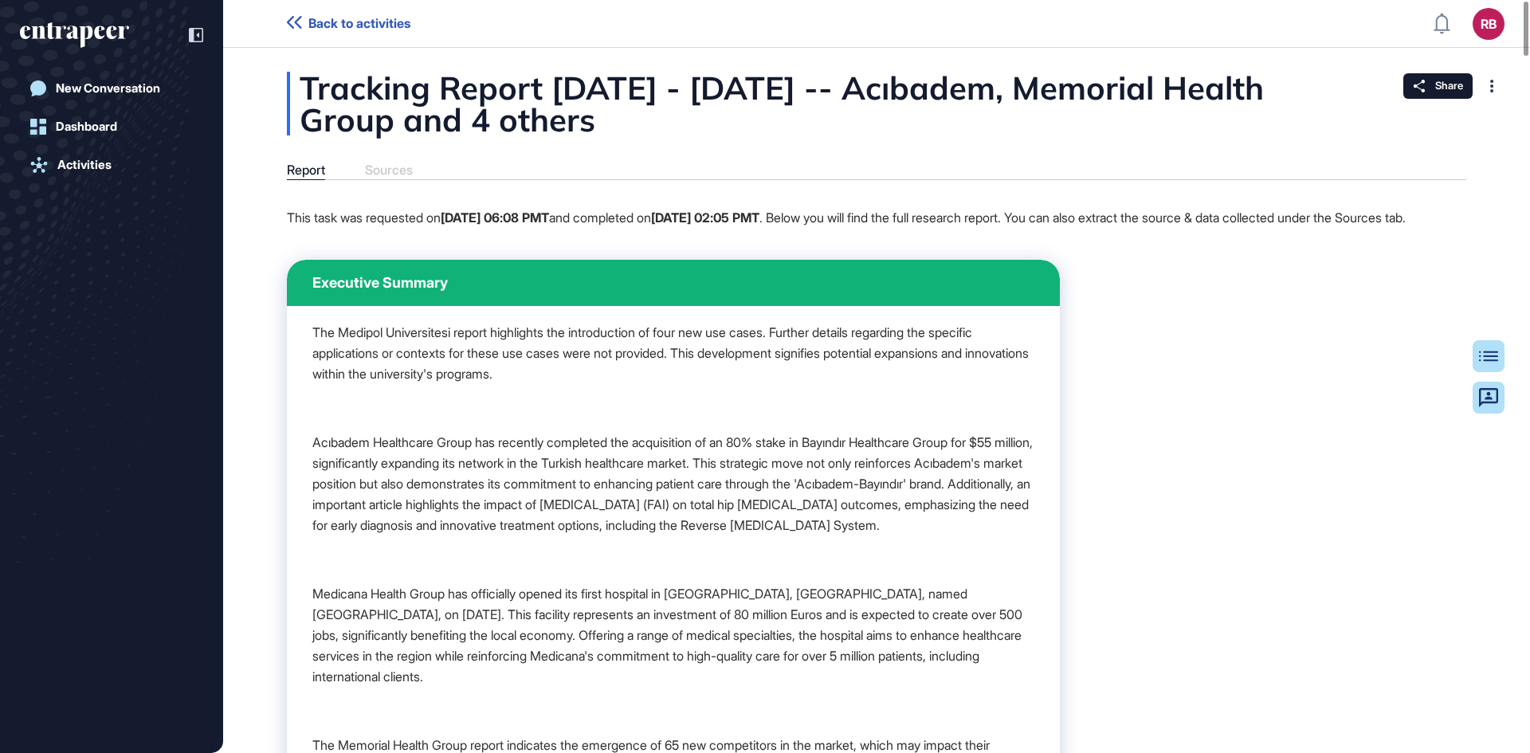
click at [684, 301] on div "Executive Summary" at bounding box center [673, 283] width 773 height 46
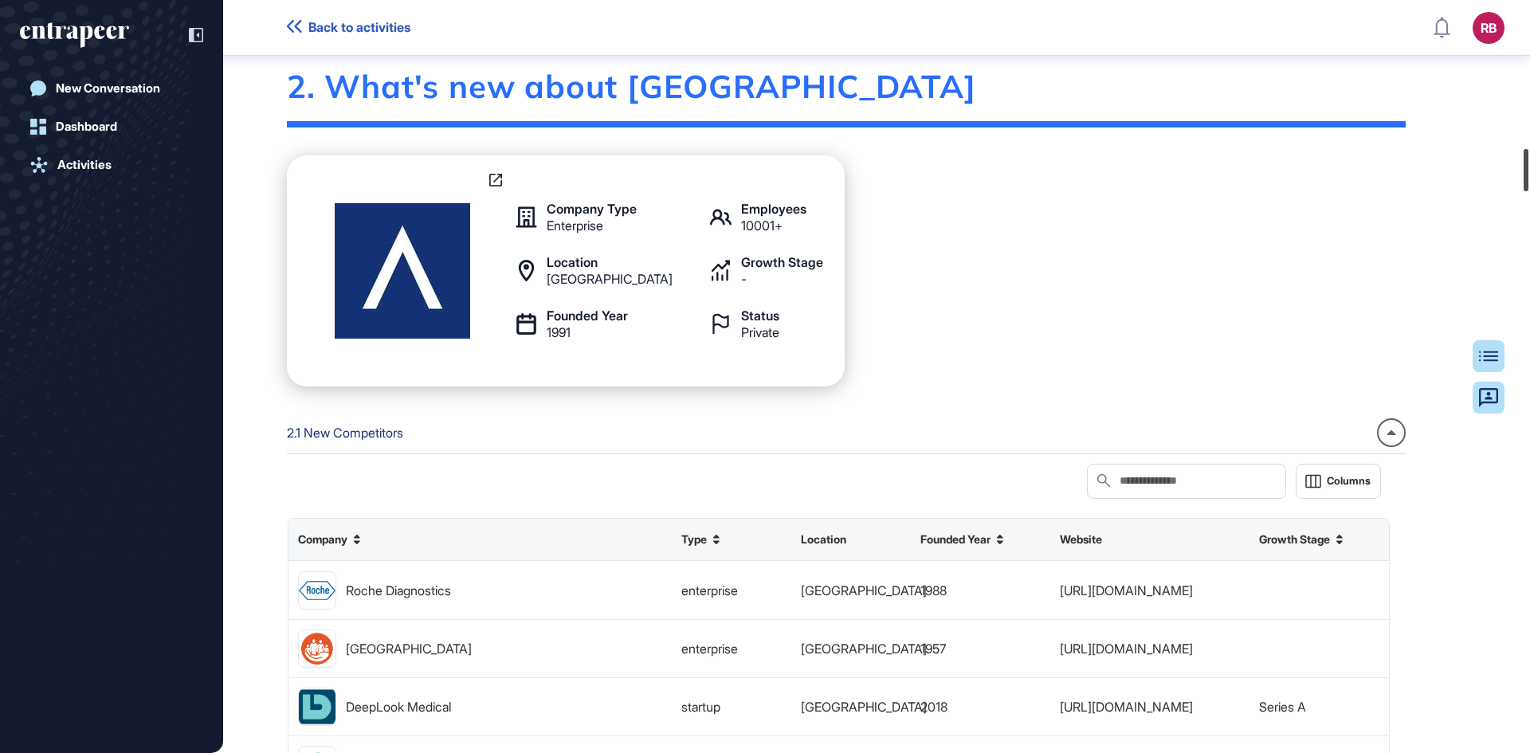
scroll to position [2662, 0]
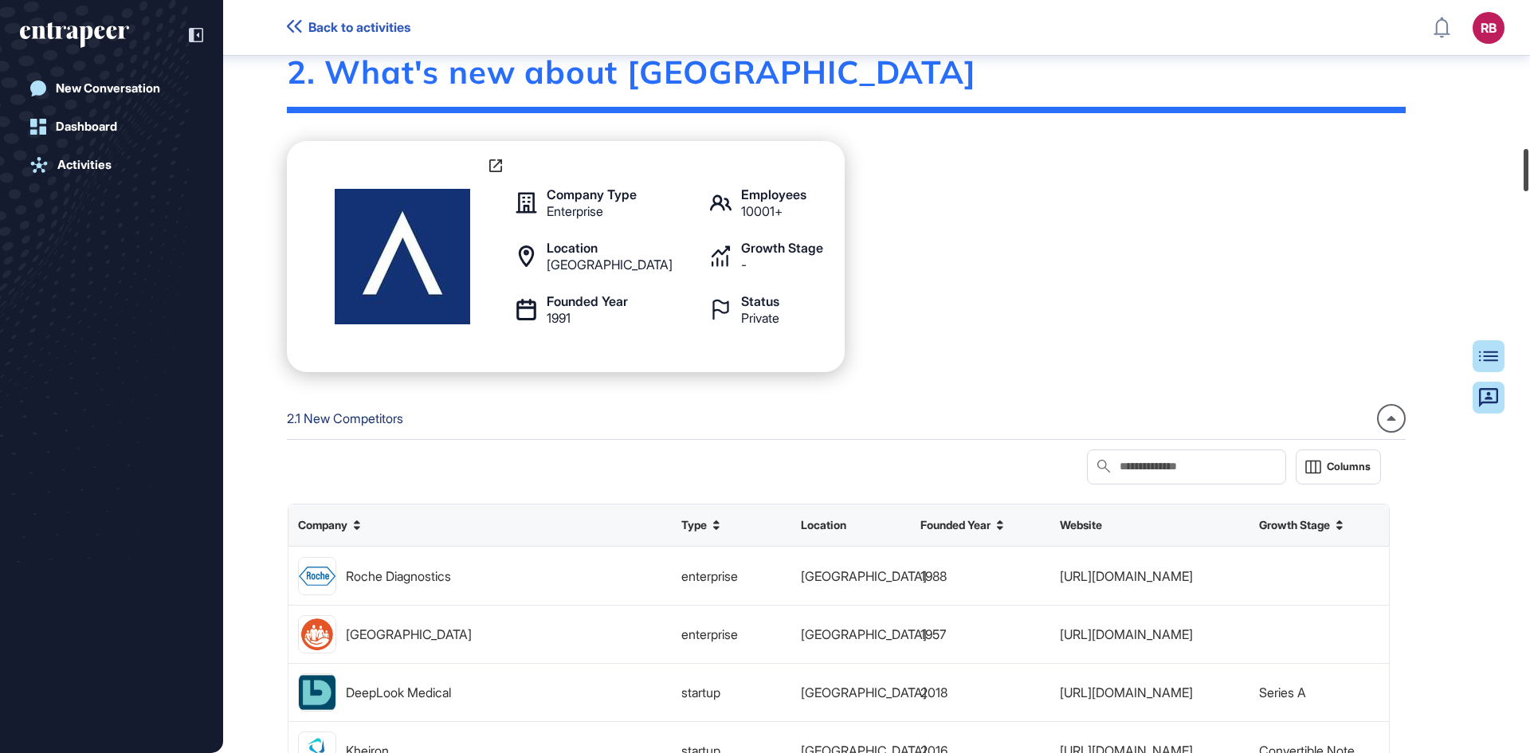
drag, startPoint x: 1523, startPoint y: 31, endPoint x: 1478, endPoint y: 179, distance: 155.0
click at [1478, 179] on div "Back to activities RB Dashboard Profile My Content Request More Data New Conver…" at bounding box center [765, 376] width 1530 height 753
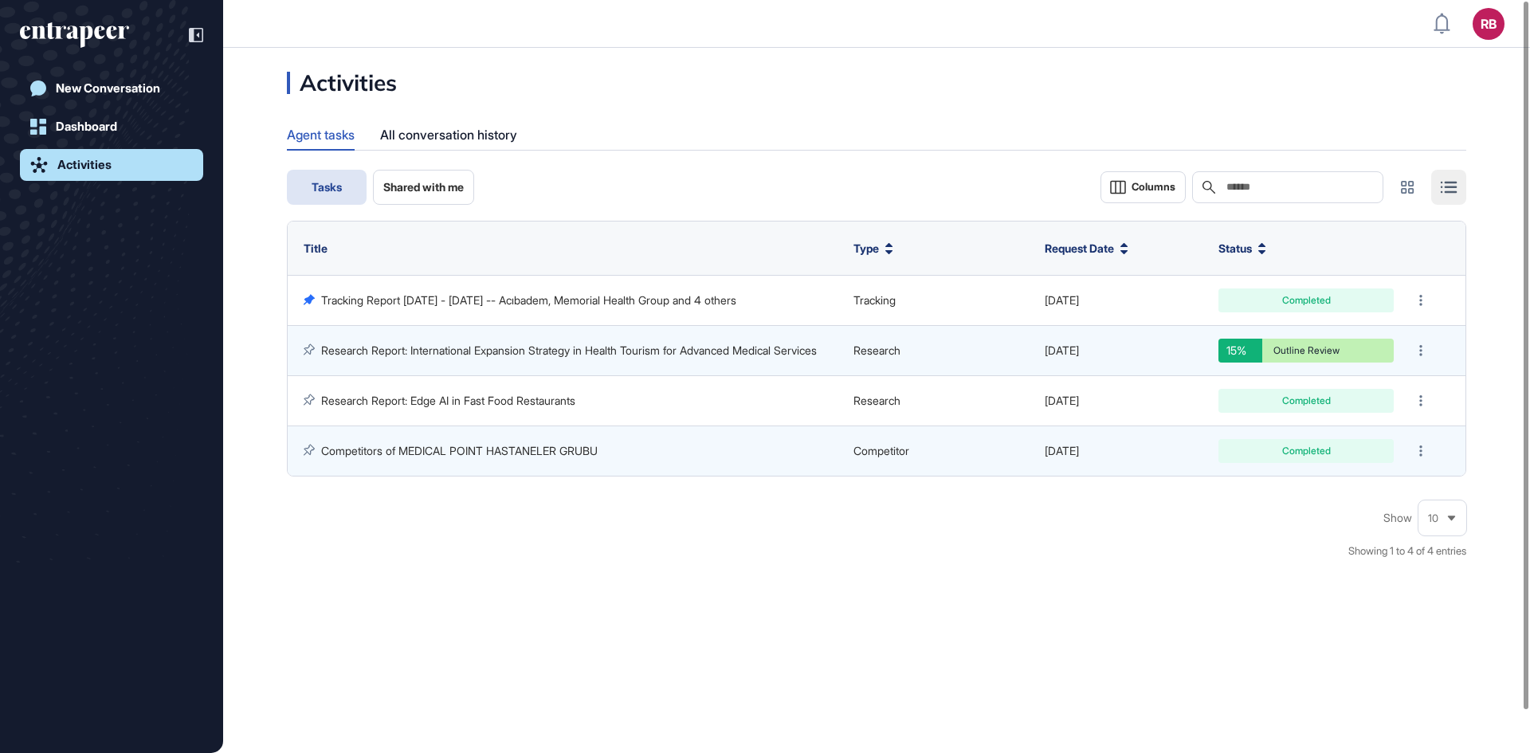
scroll to position [1, 1]
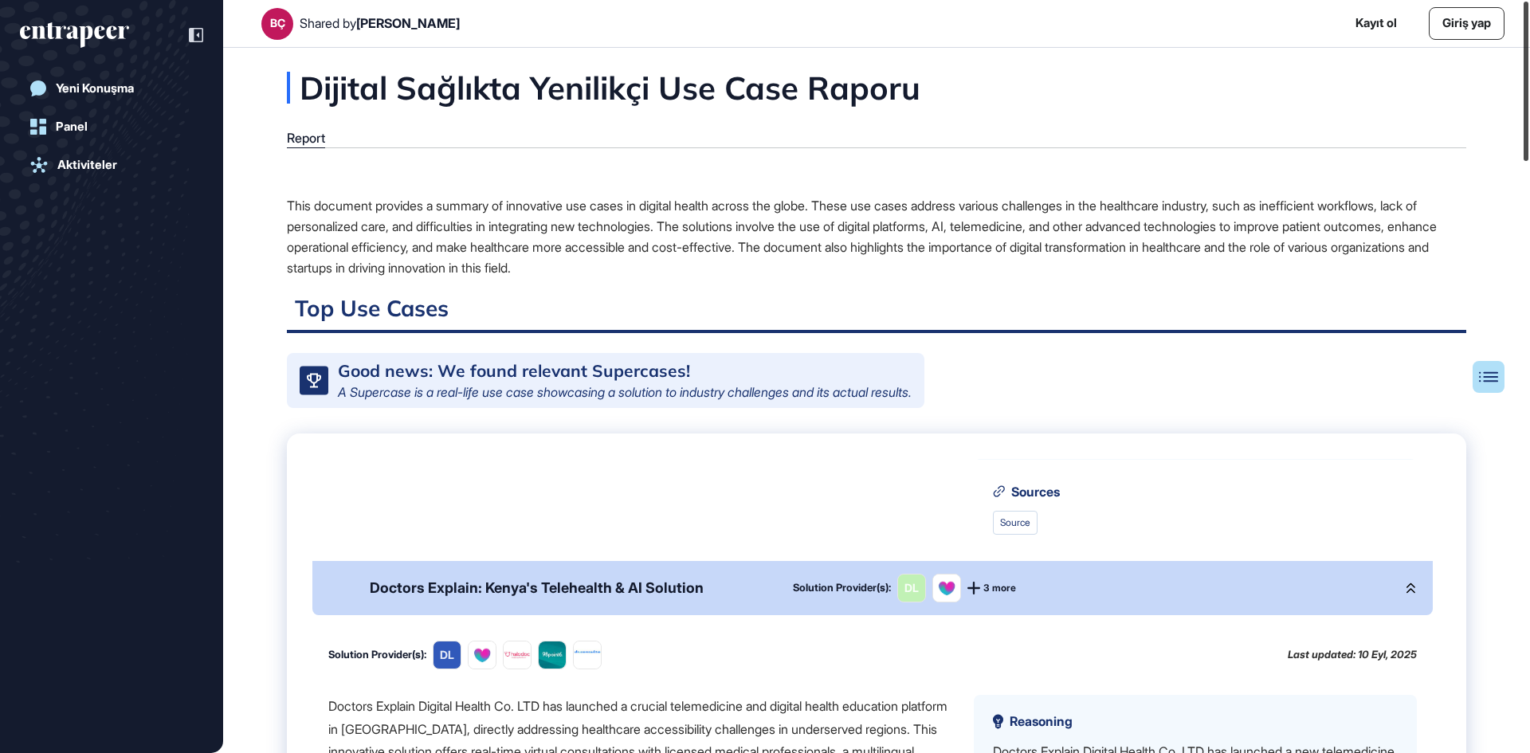
drag, startPoint x: 1528, startPoint y: 327, endPoint x: 1514, endPoint y: 4, distance: 323.7
click at [1514, 4] on div "BÇ Shared by [PERSON_NAME] Kayıt ol Giriş yap Yeni Konuşma Panel Aktiviteler Di…" at bounding box center [765, 376] width 1530 height 753
click at [506, 535] on div "Panda Health provides a comprehensive digital health community and market intel…" at bounding box center [638, 393] width 620 height 284
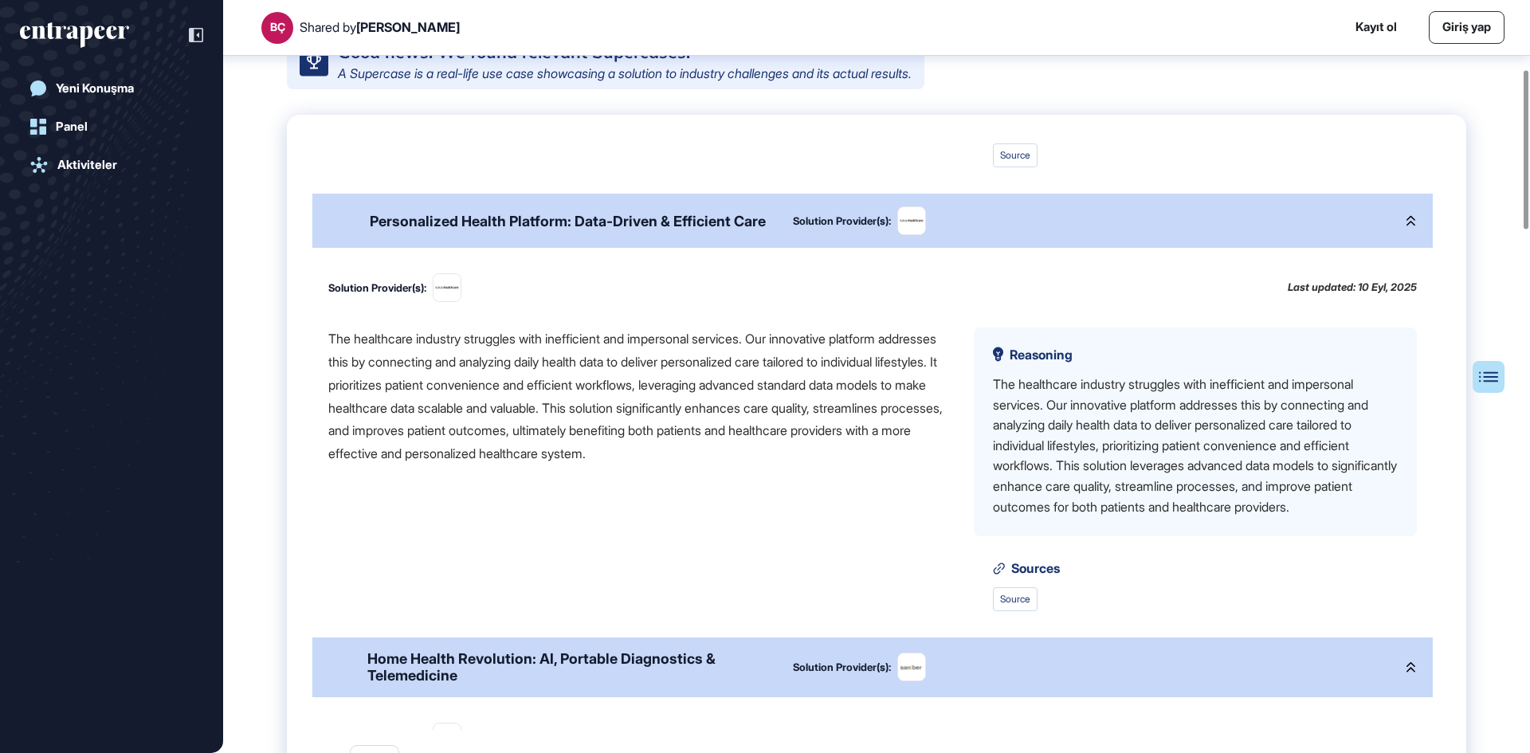
scroll to position [1083, 0]
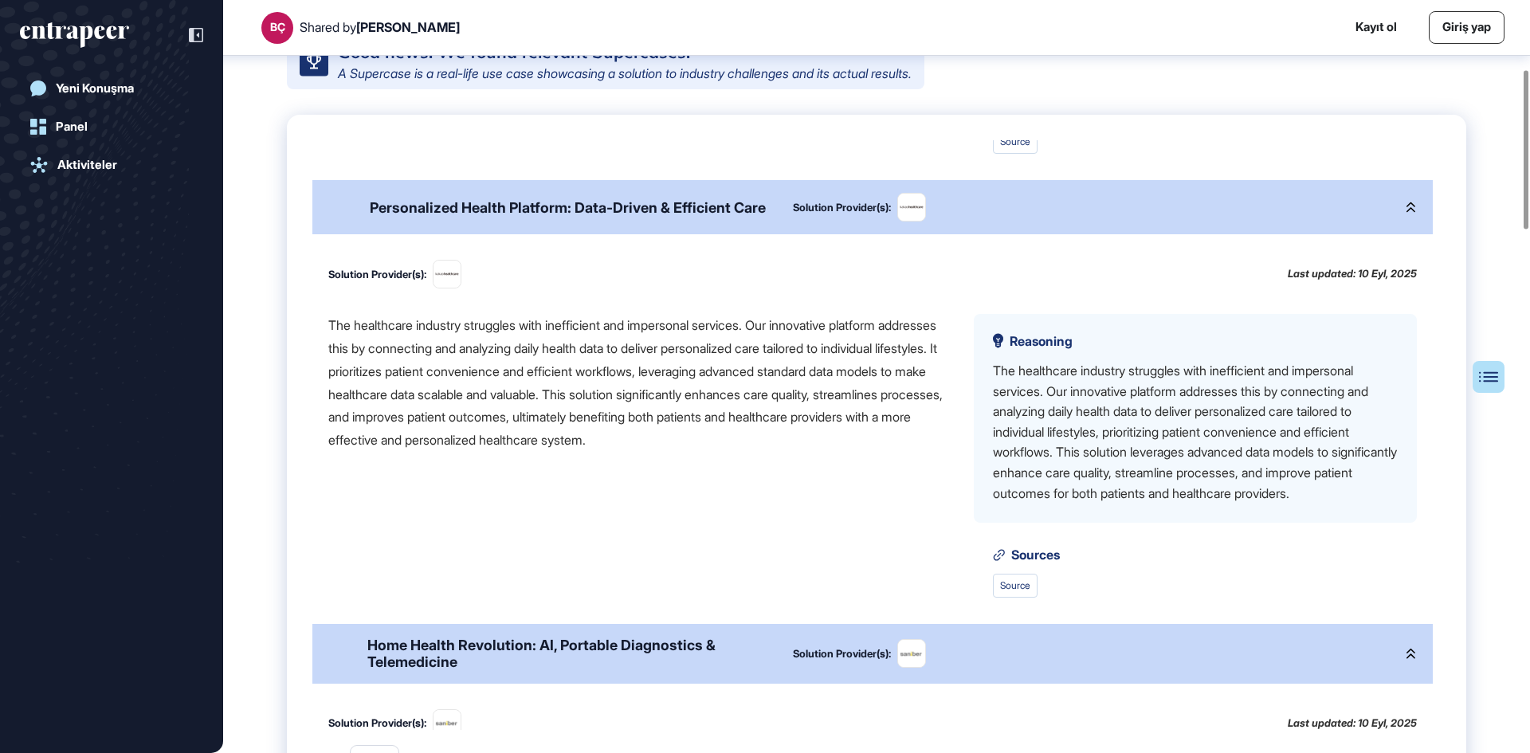
click at [663, 413] on div "The healthcare industry struggles with inefficient and impersonal services. Our…" at bounding box center [638, 383] width 620 height 138
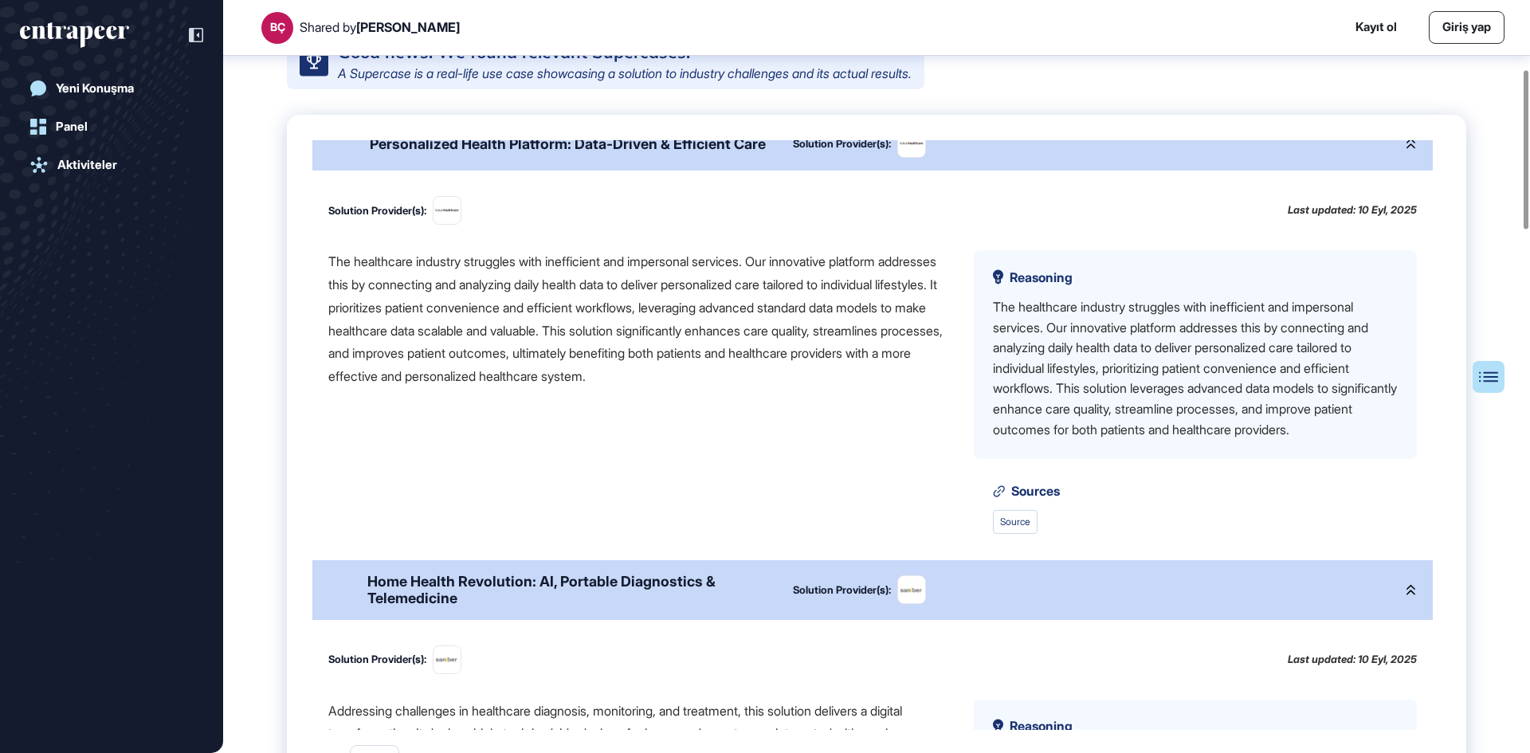
scroll to position [1179, 0]
